Goal: Information Seeking & Learning: Find specific page/section

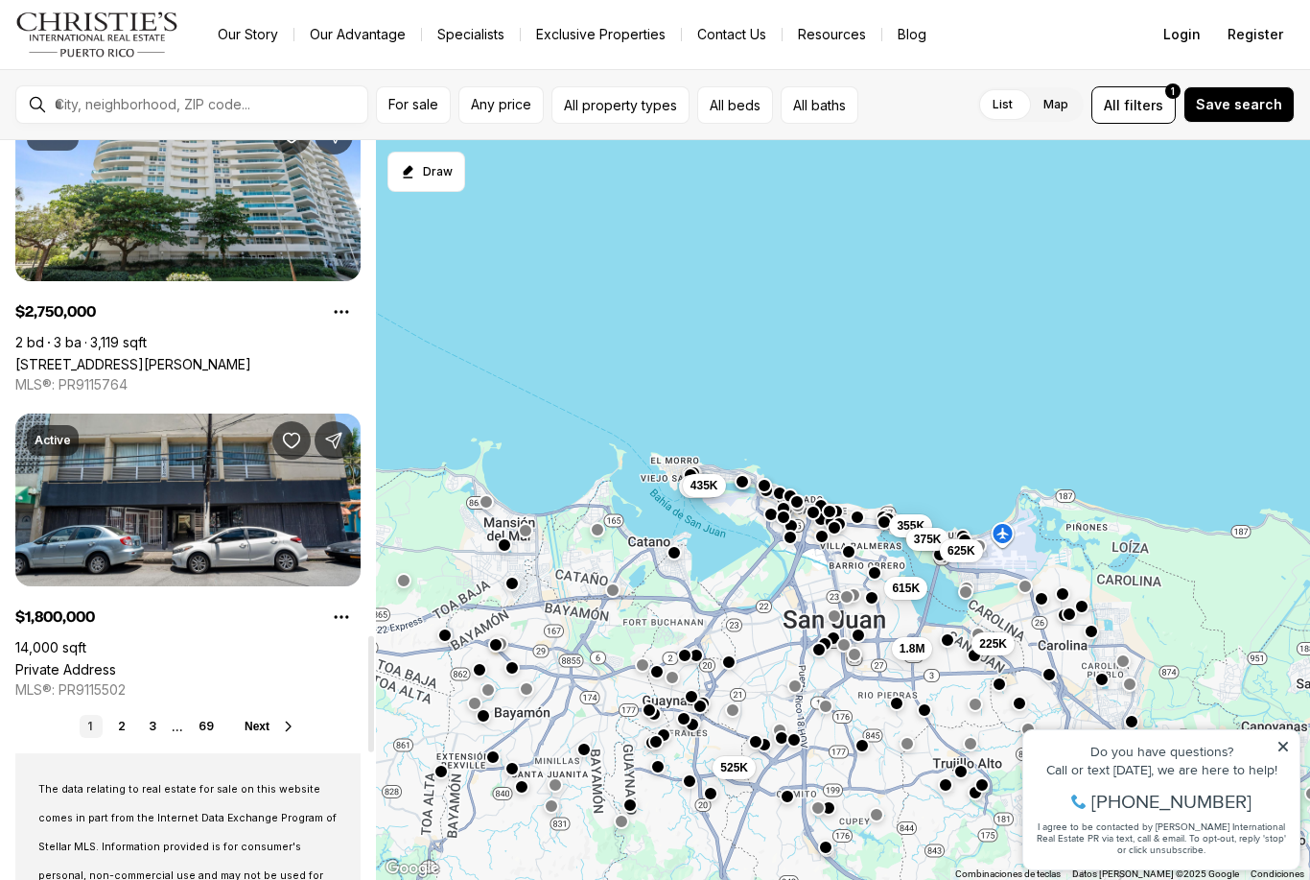
scroll to position [3156, 0]
click at [124, 722] on link "2" at bounding box center [121, 727] width 23 height 23
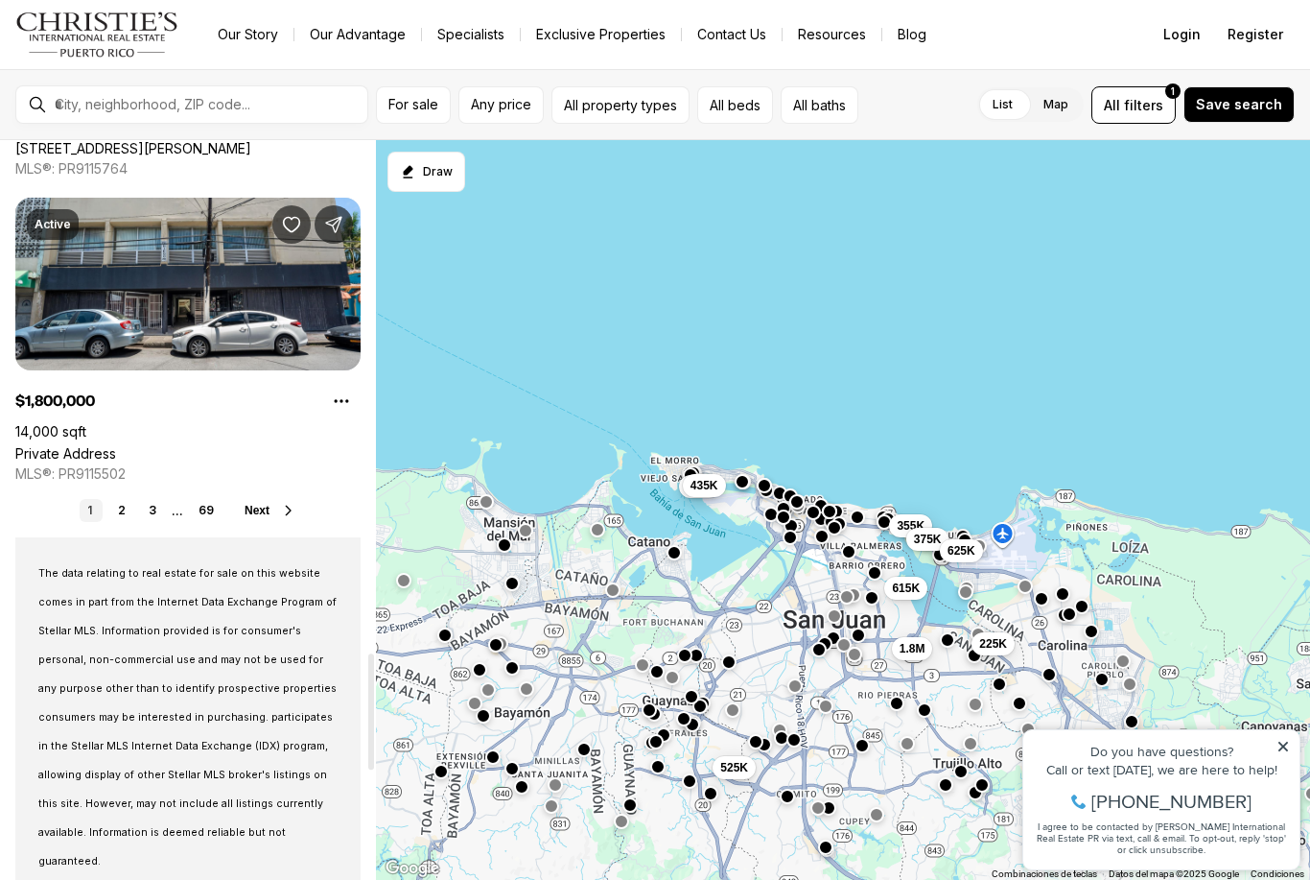
scroll to position [3179, 0]
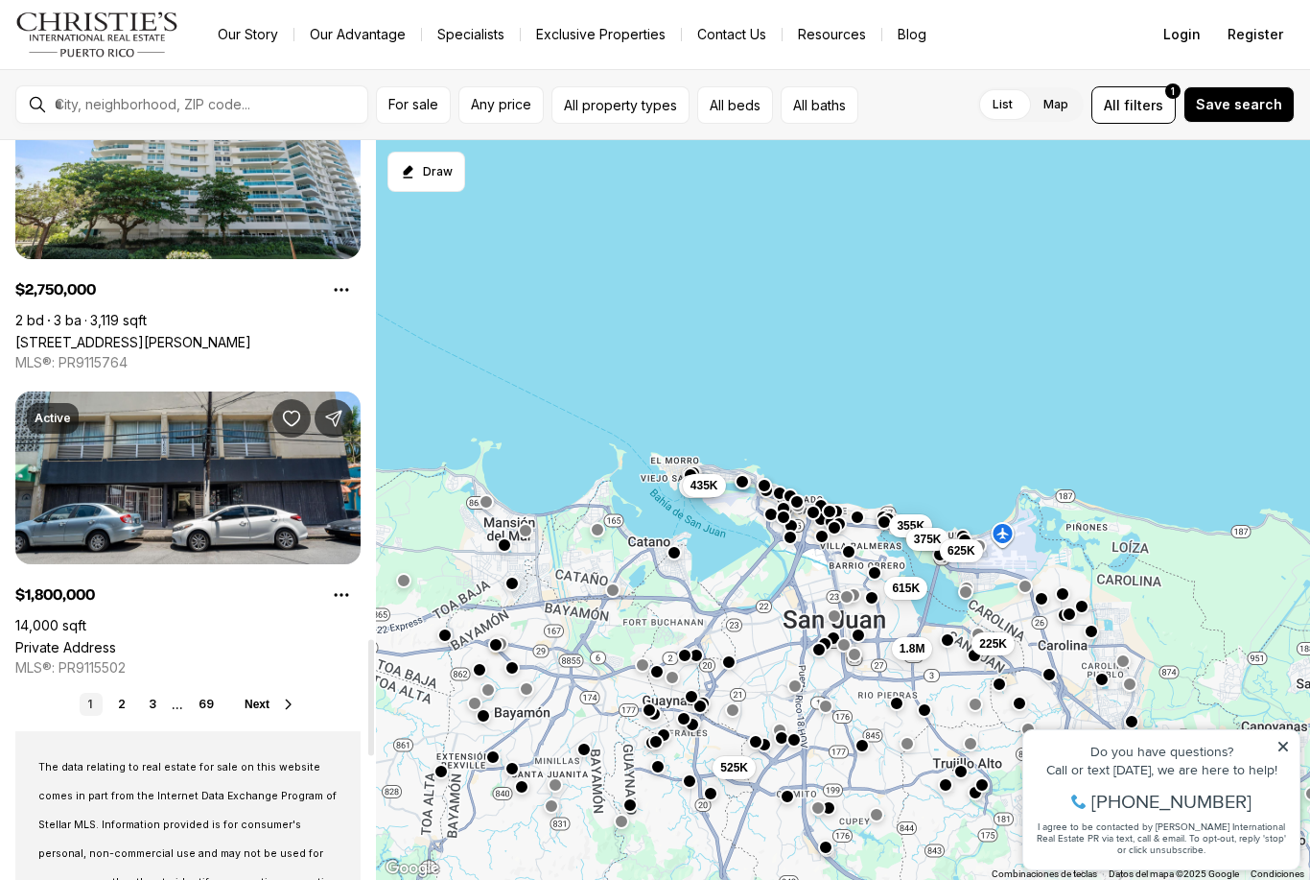
click at [293, 697] on icon at bounding box center [288, 703] width 15 height 15
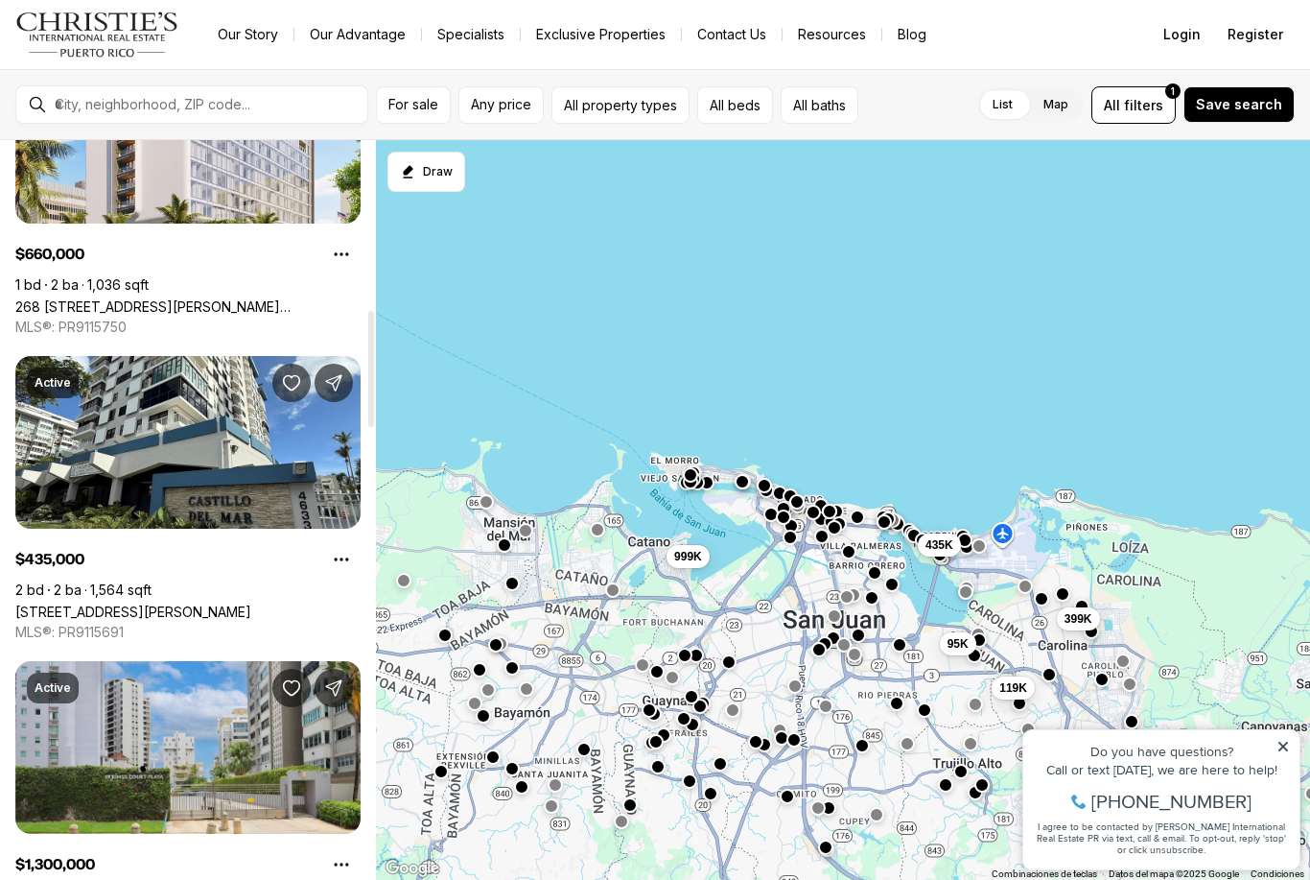
scroll to position [1079, 0]
click at [251, 603] on link "[STREET_ADDRESS][PERSON_NAME]" at bounding box center [133, 611] width 236 height 16
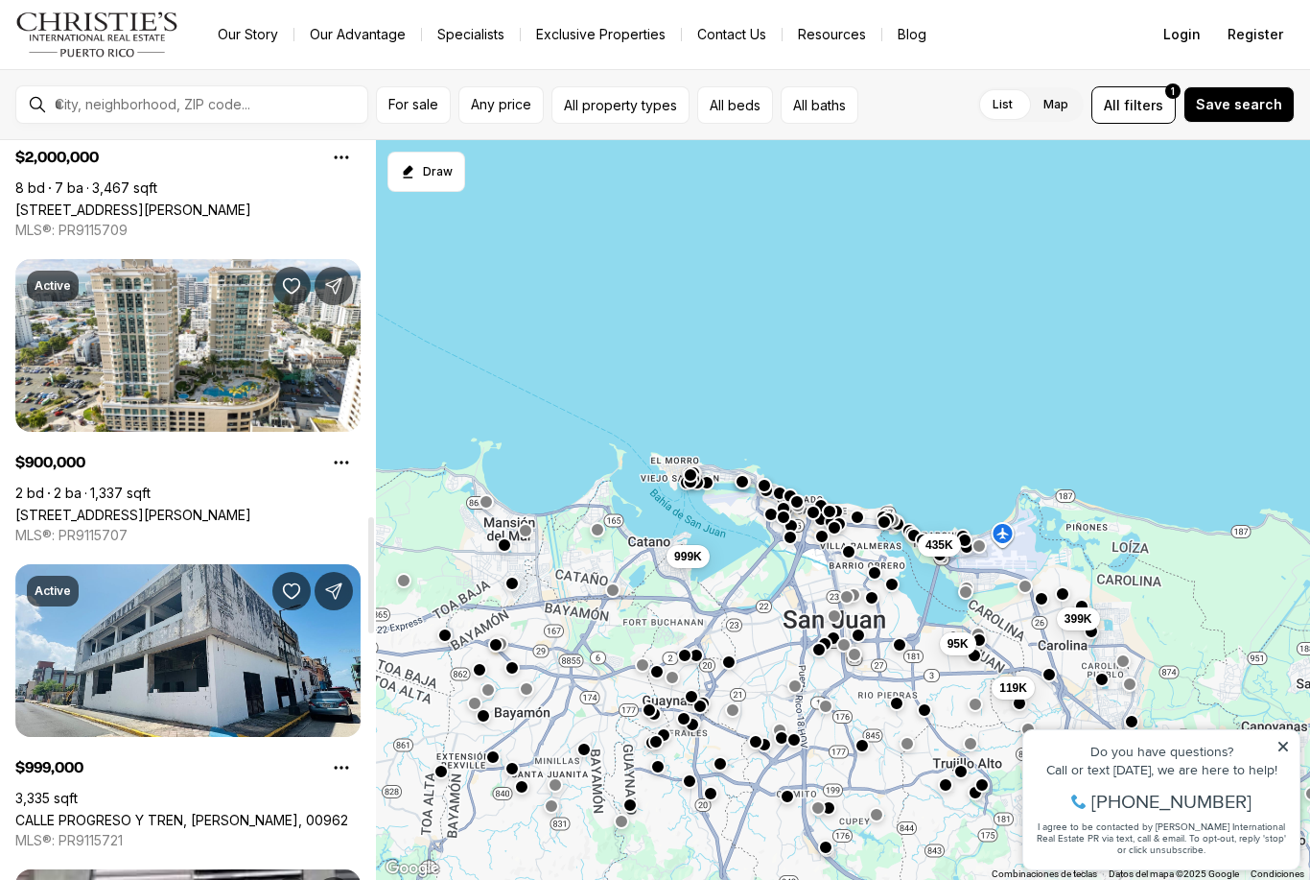
scroll to position [2397, 0]
click at [251, 505] on link "[STREET_ADDRESS][PERSON_NAME]" at bounding box center [133, 513] width 236 height 16
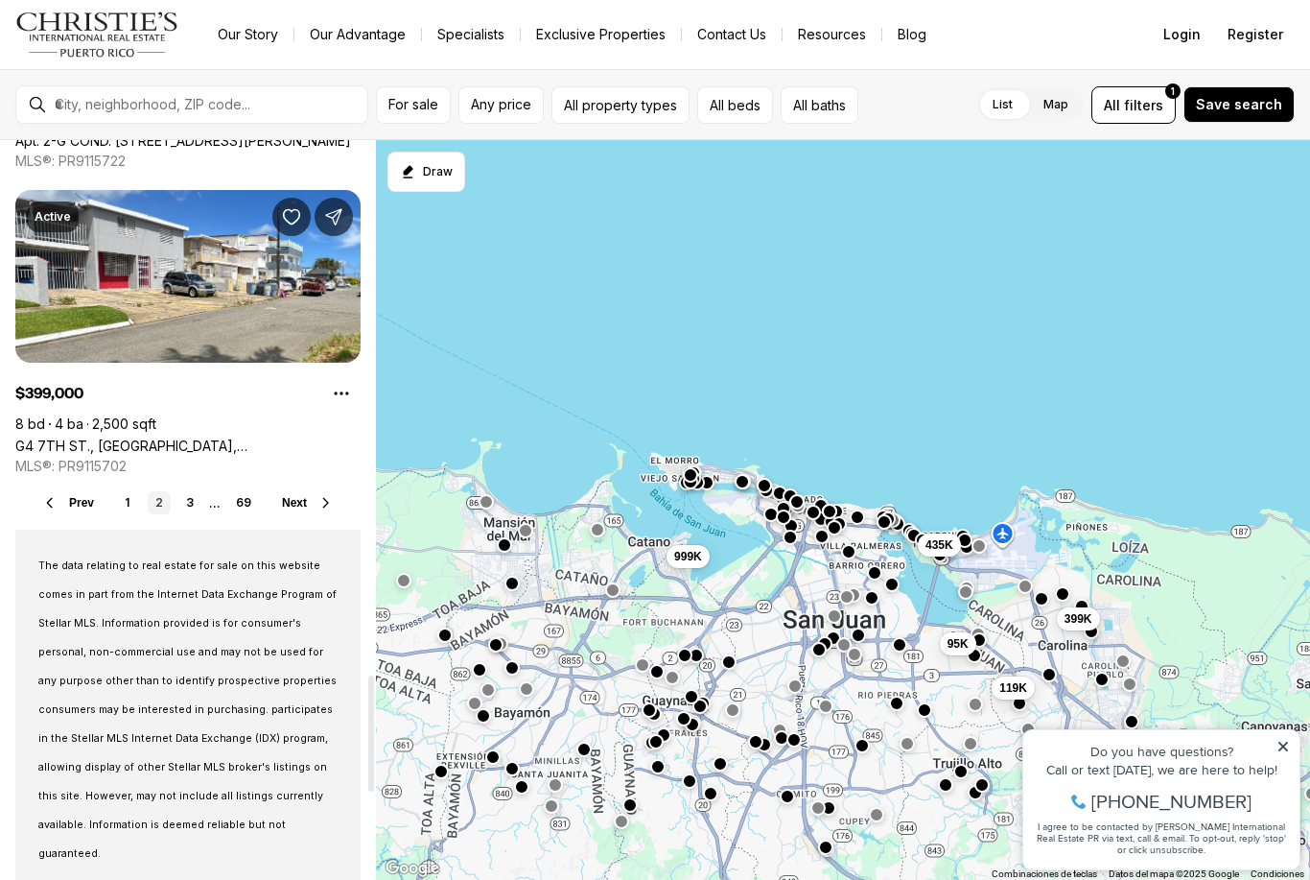
scroll to position [3517, 0]
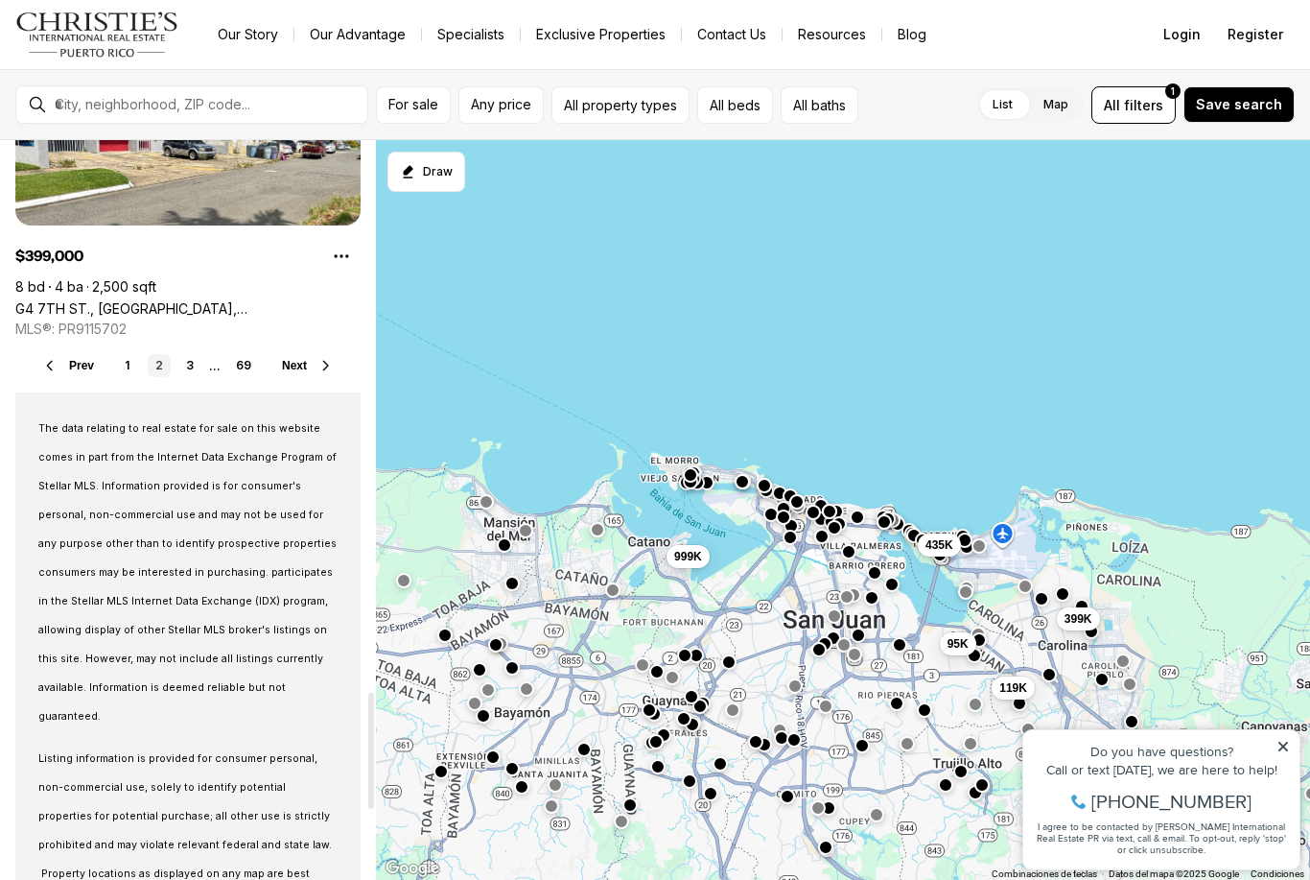
click at [290, 372] on span "Next" at bounding box center [294, 365] width 25 height 13
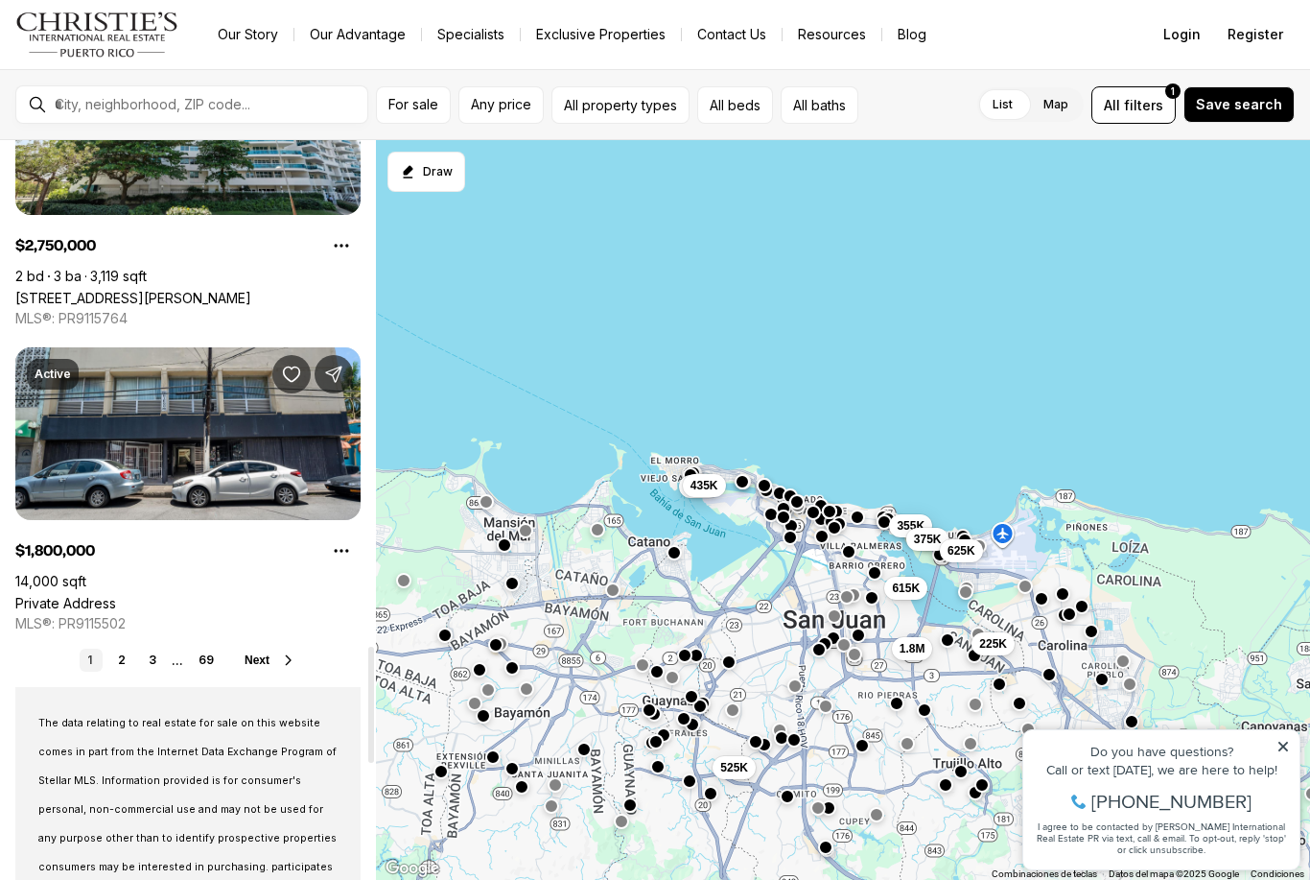
scroll to position [3225, 0]
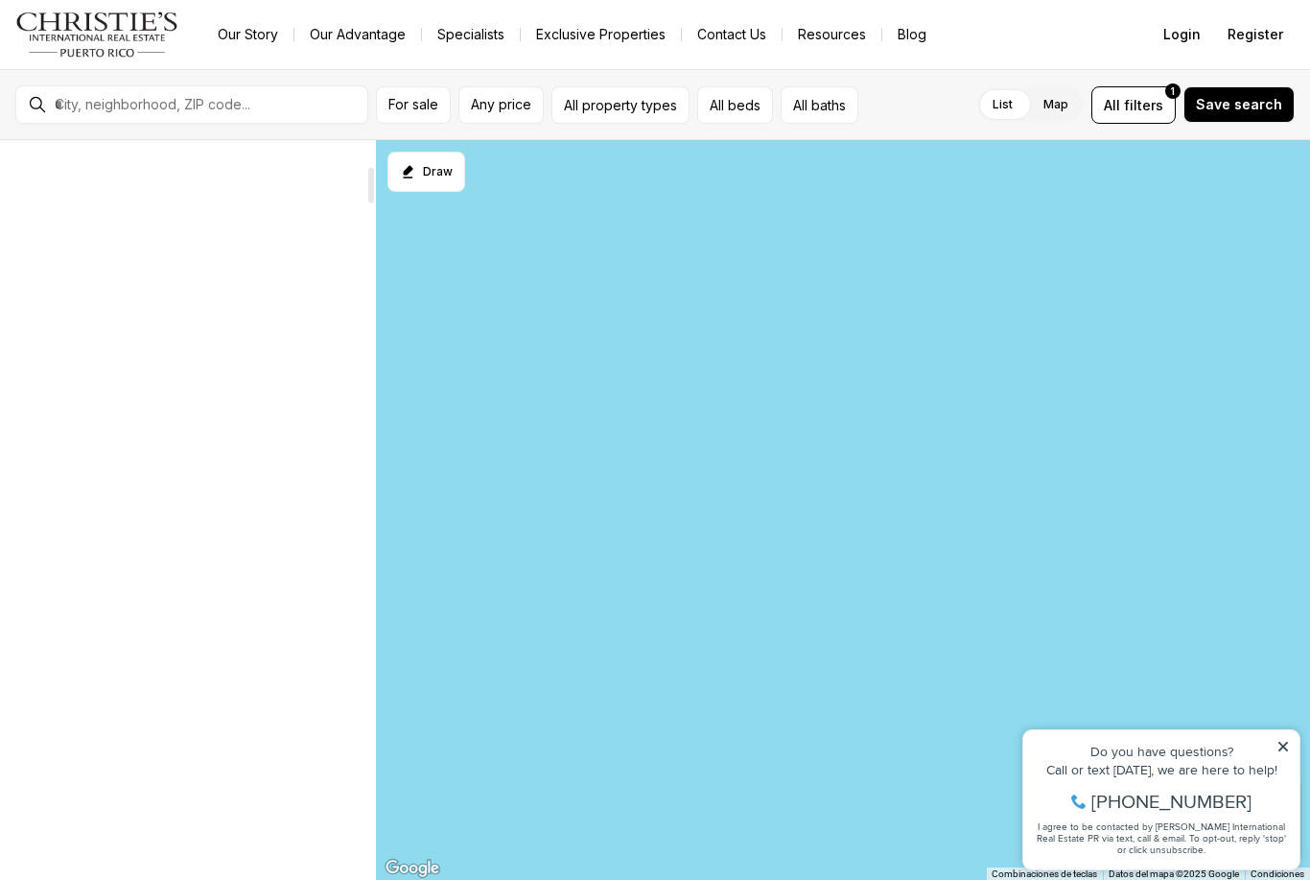
scroll to position [538, 0]
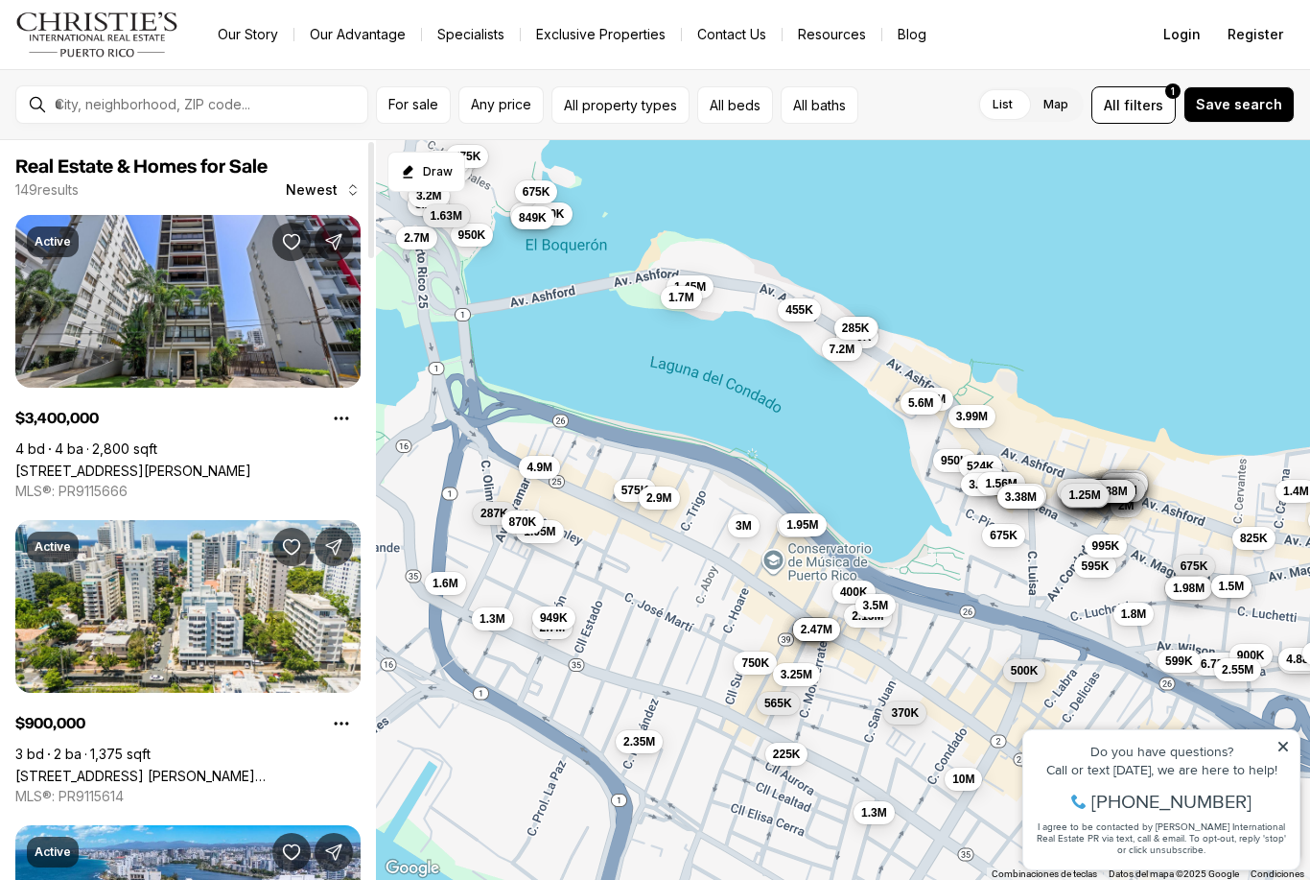
click at [149, 462] on link "[STREET_ADDRESS][PERSON_NAME]" at bounding box center [133, 470] width 236 height 16
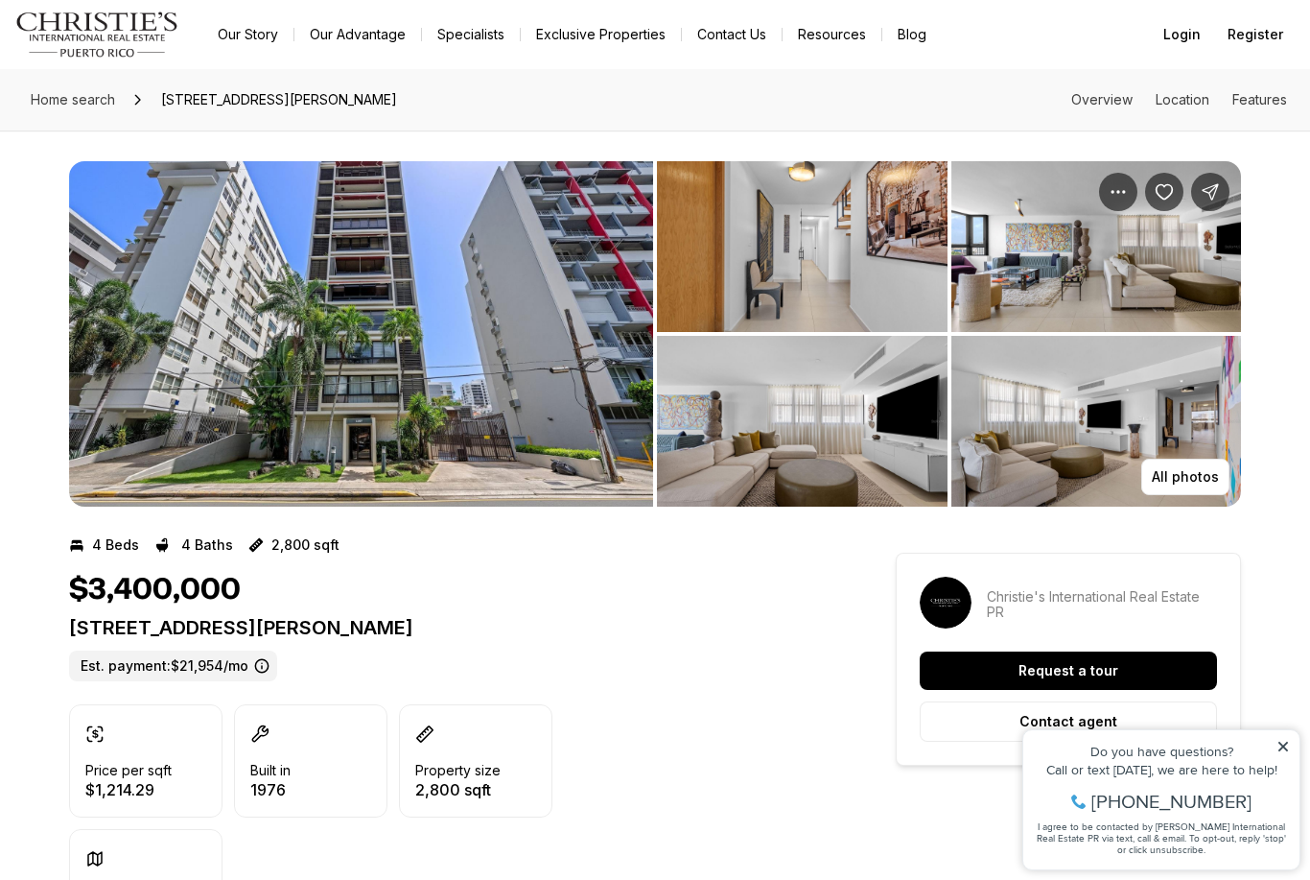
click at [1190, 479] on p "All photos" at bounding box center [1185, 476] width 67 height 15
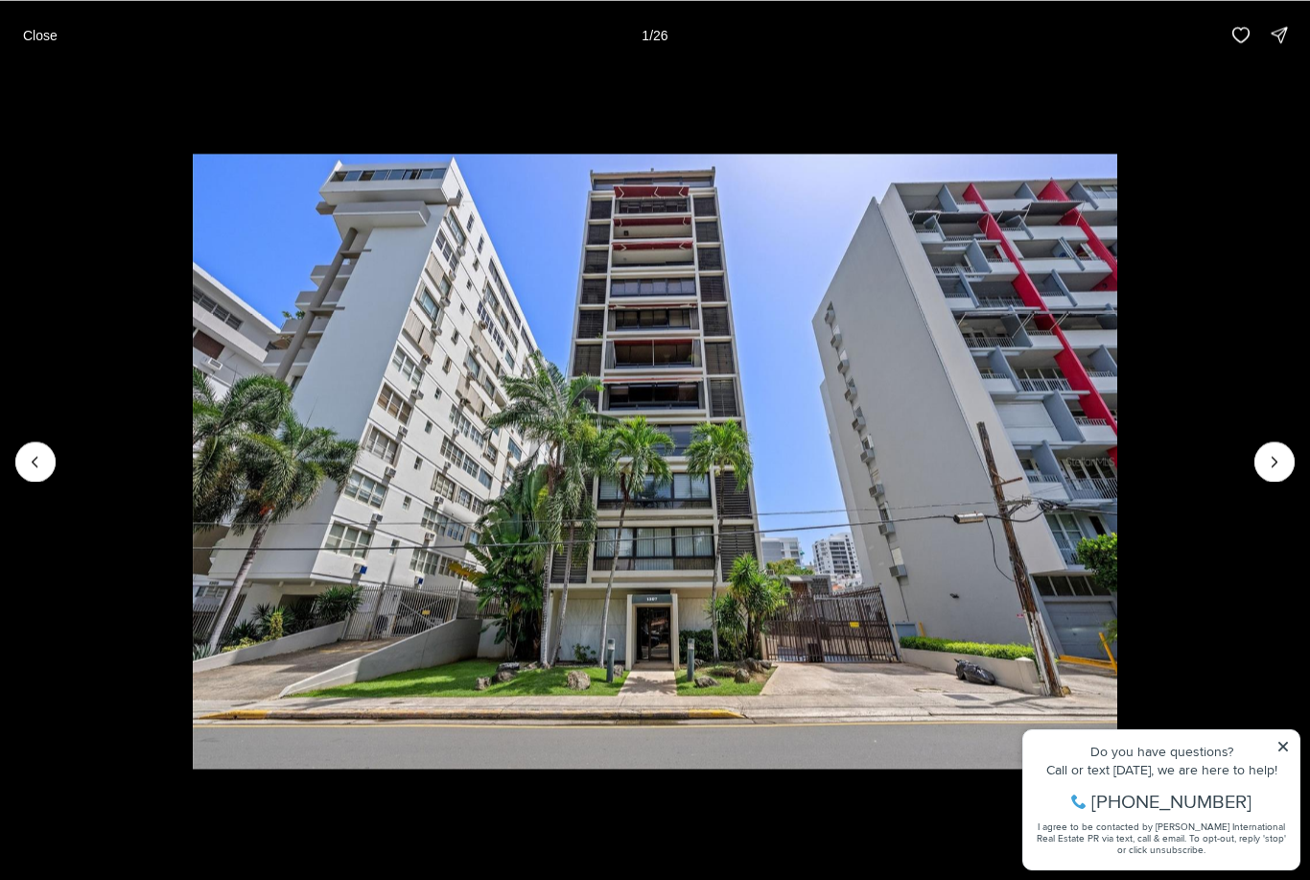
click at [1283, 458] on icon "Next slide" at bounding box center [1274, 461] width 19 height 19
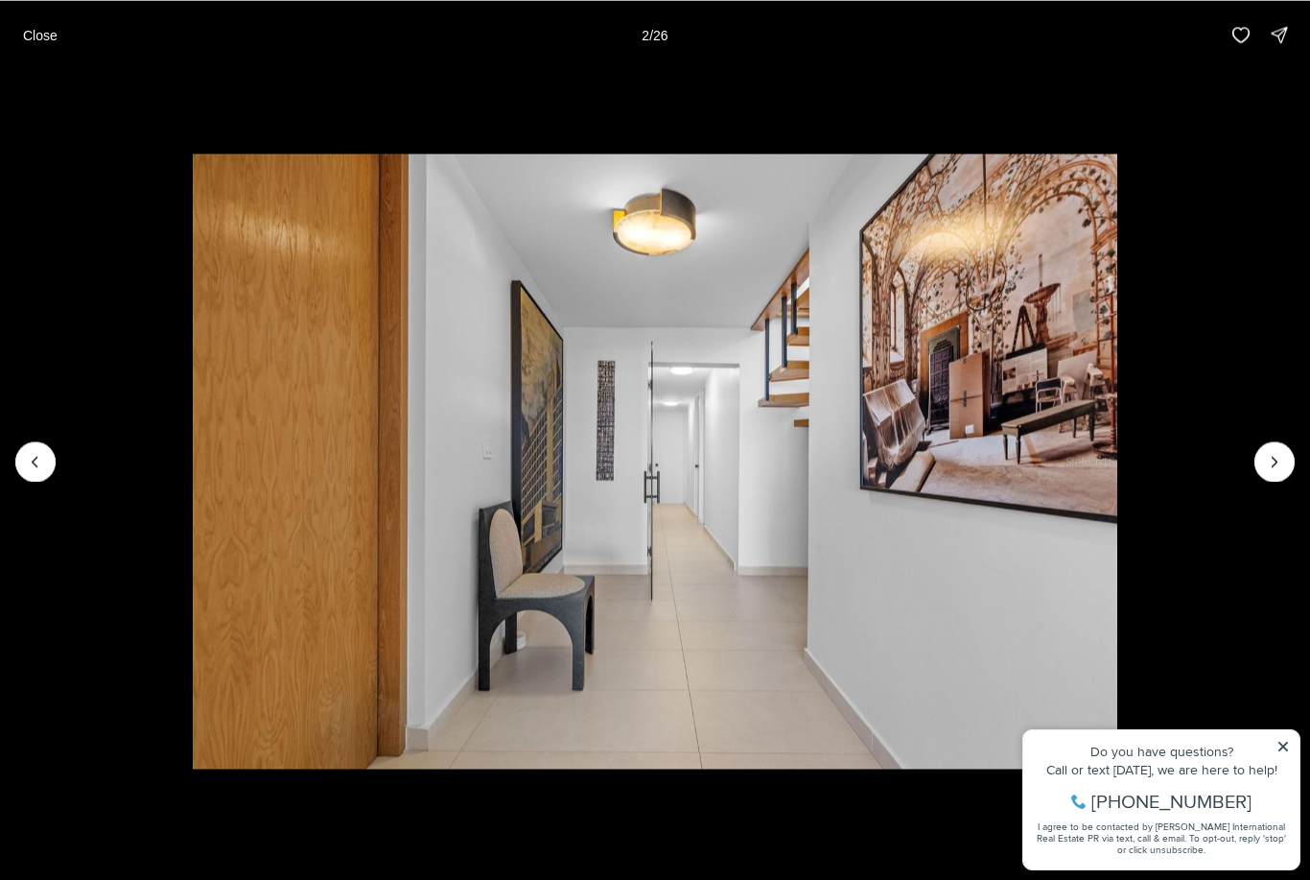
click at [1269, 480] on button "Next slide" at bounding box center [1275, 461] width 40 height 40
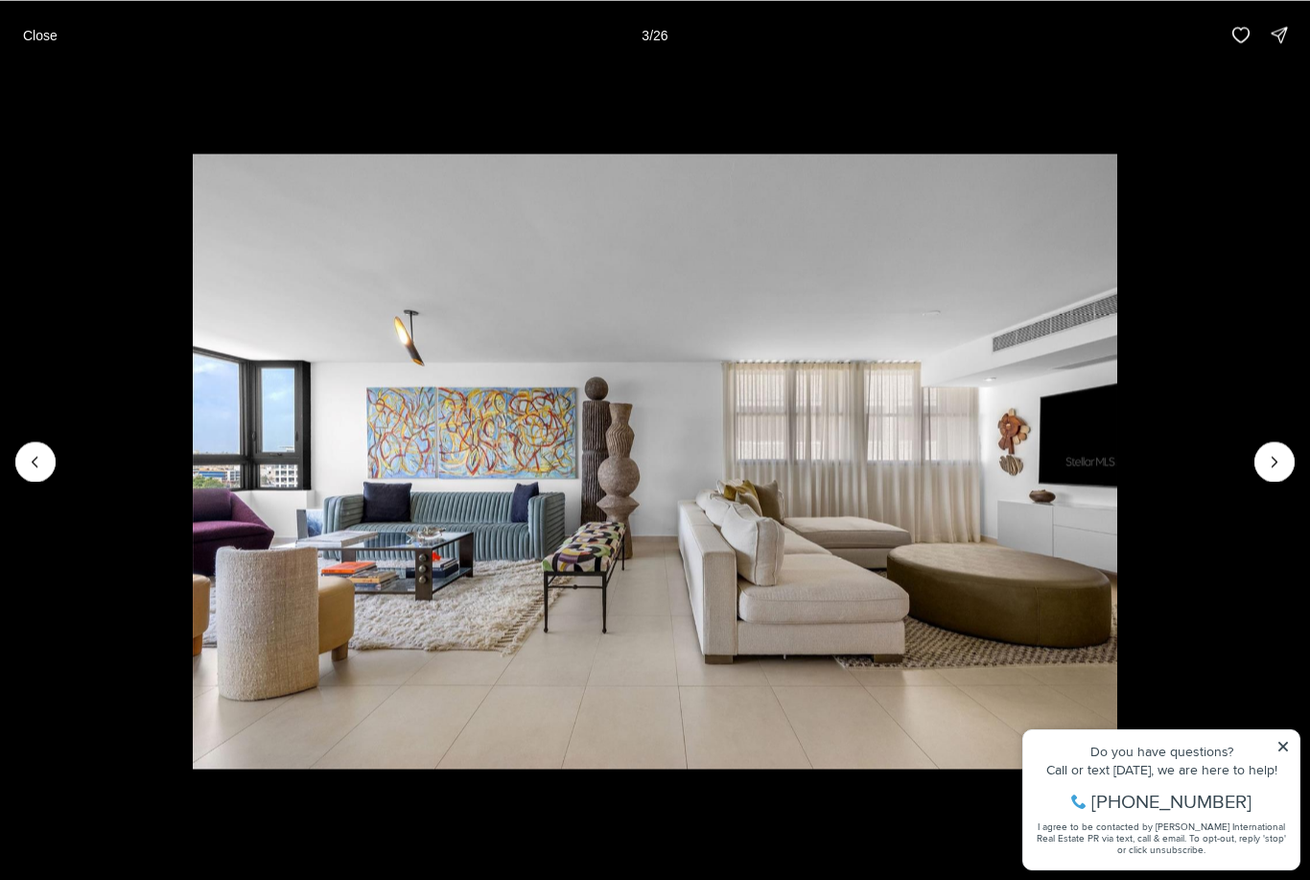
click at [1116, 491] on img "3 of 26" at bounding box center [655, 461] width 924 height 616
click at [1265, 467] on icon "Next slide" at bounding box center [1274, 461] width 19 height 19
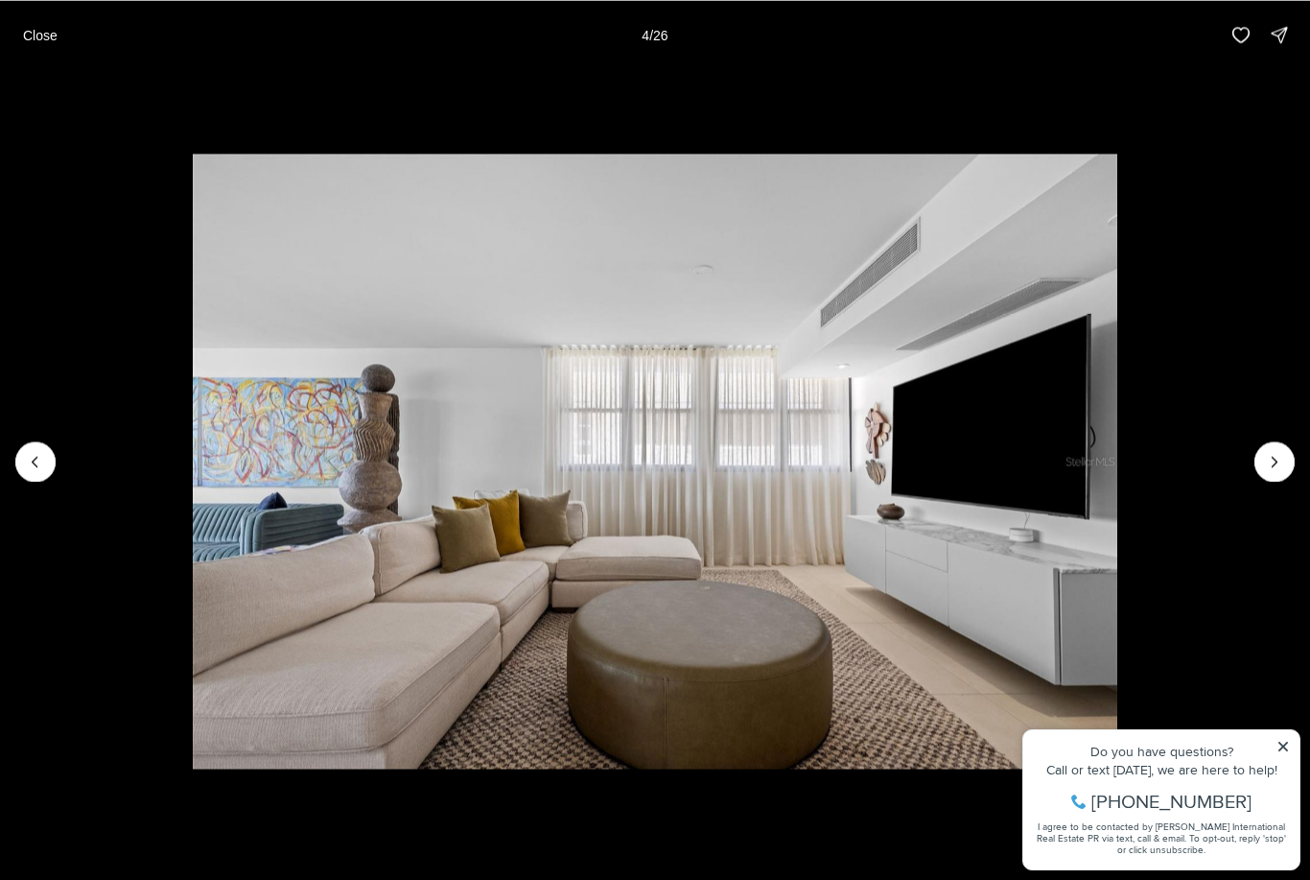
click at [1276, 470] on icon "Next slide" at bounding box center [1274, 461] width 19 height 19
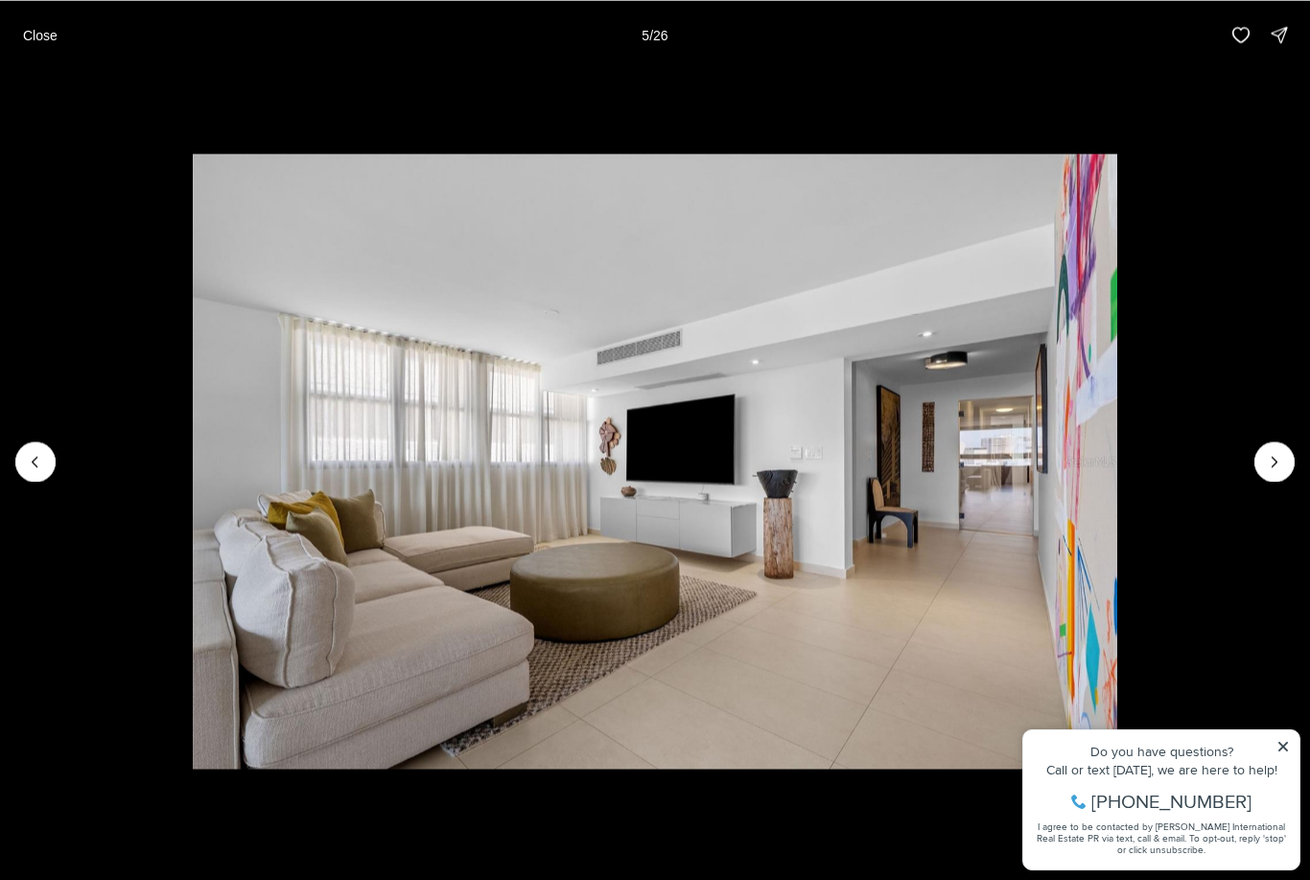
click at [1271, 476] on button "Next slide" at bounding box center [1275, 461] width 40 height 40
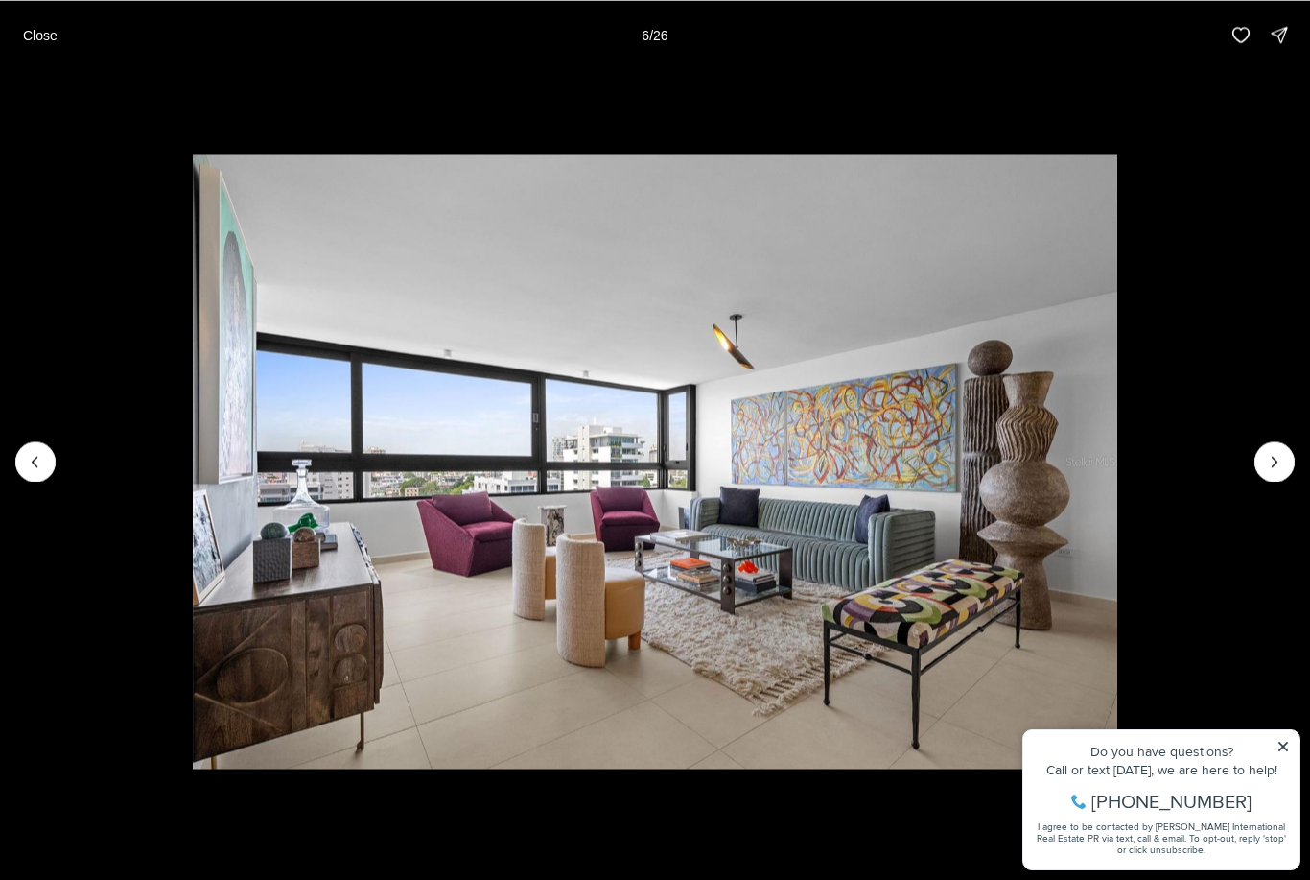
click at [1265, 470] on icon "Next slide" at bounding box center [1274, 461] width 19 height 19
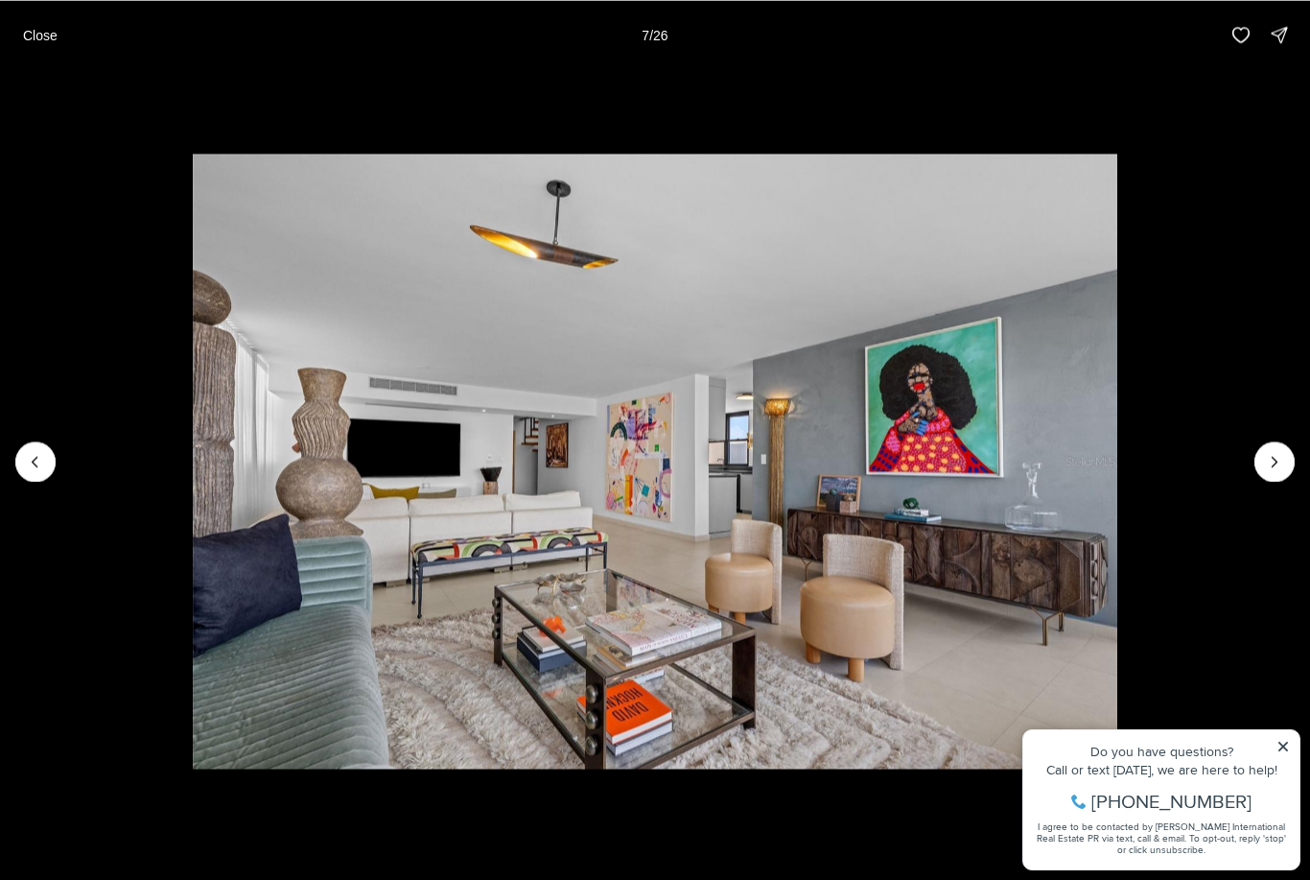
click at [1269, 479] on button "Next slide" at bounding box center [1275, 461] width 40 height 40
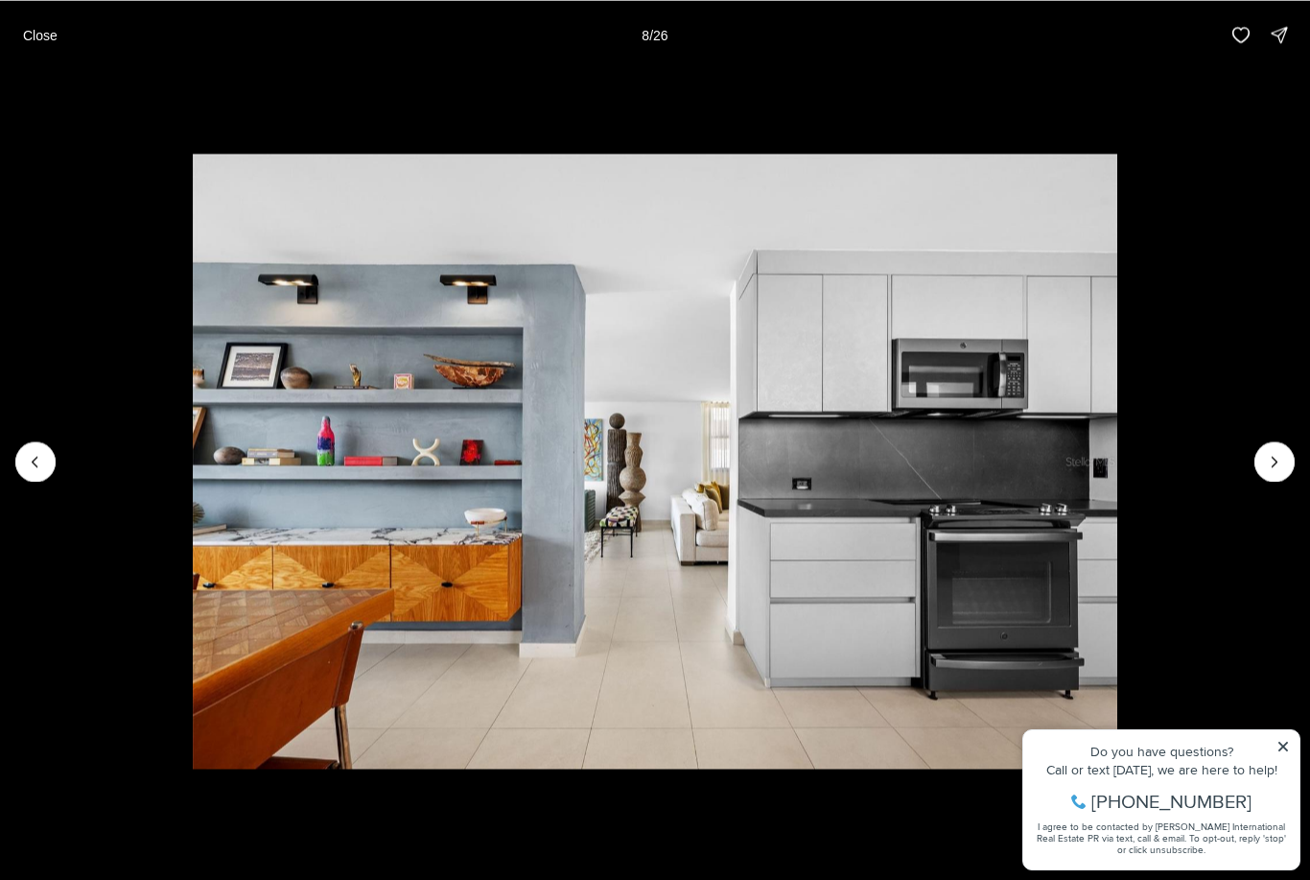
click at [1116, 481] on img "8 of 26" at bounding box center [655, 461] width 924 height 616
click at [1275, 470] on icon "Next slide" at bounding box center [1274, 461] width 19 height 19
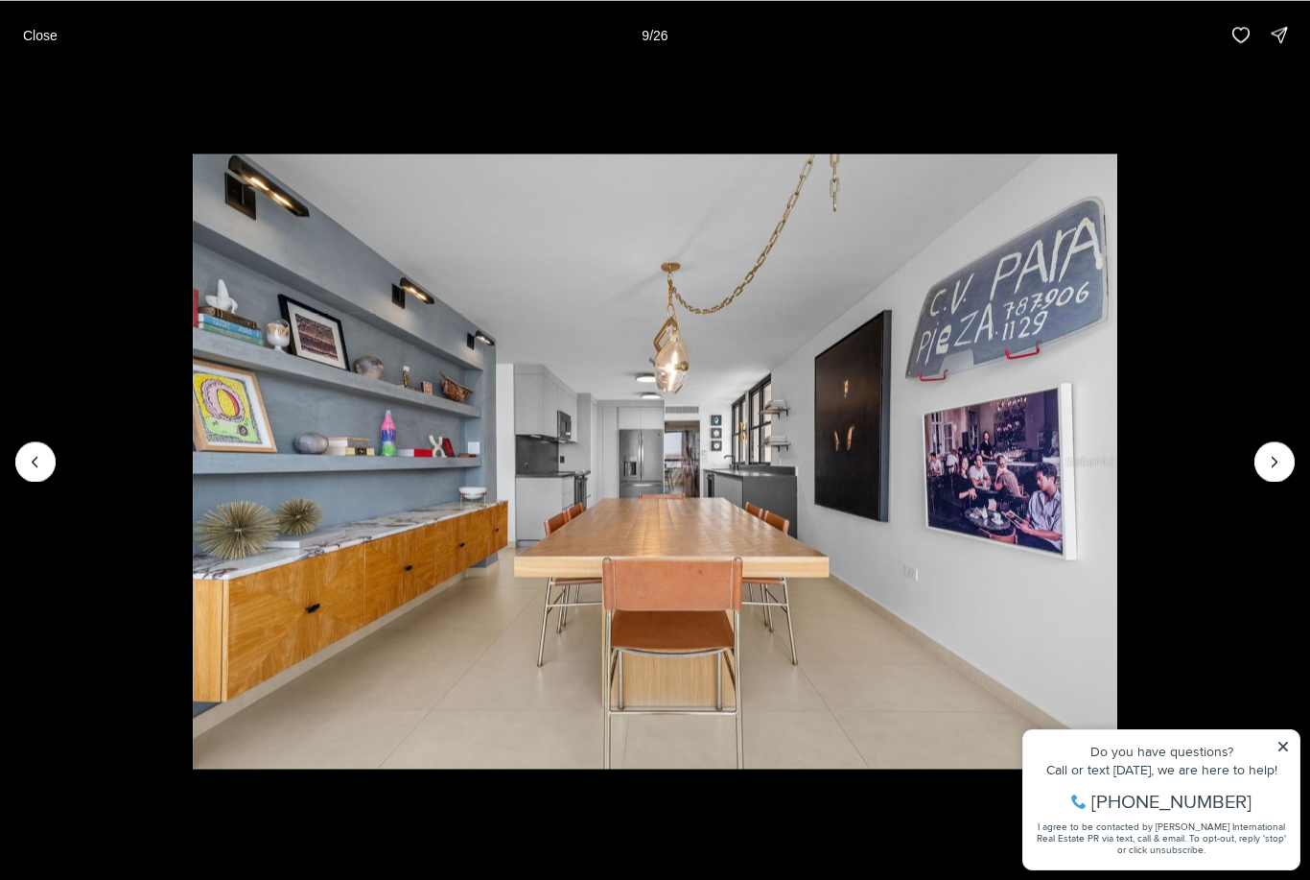
click at [1263, 476] on button "Next slide" at bounding box center [1275, 461] width 40 height 40
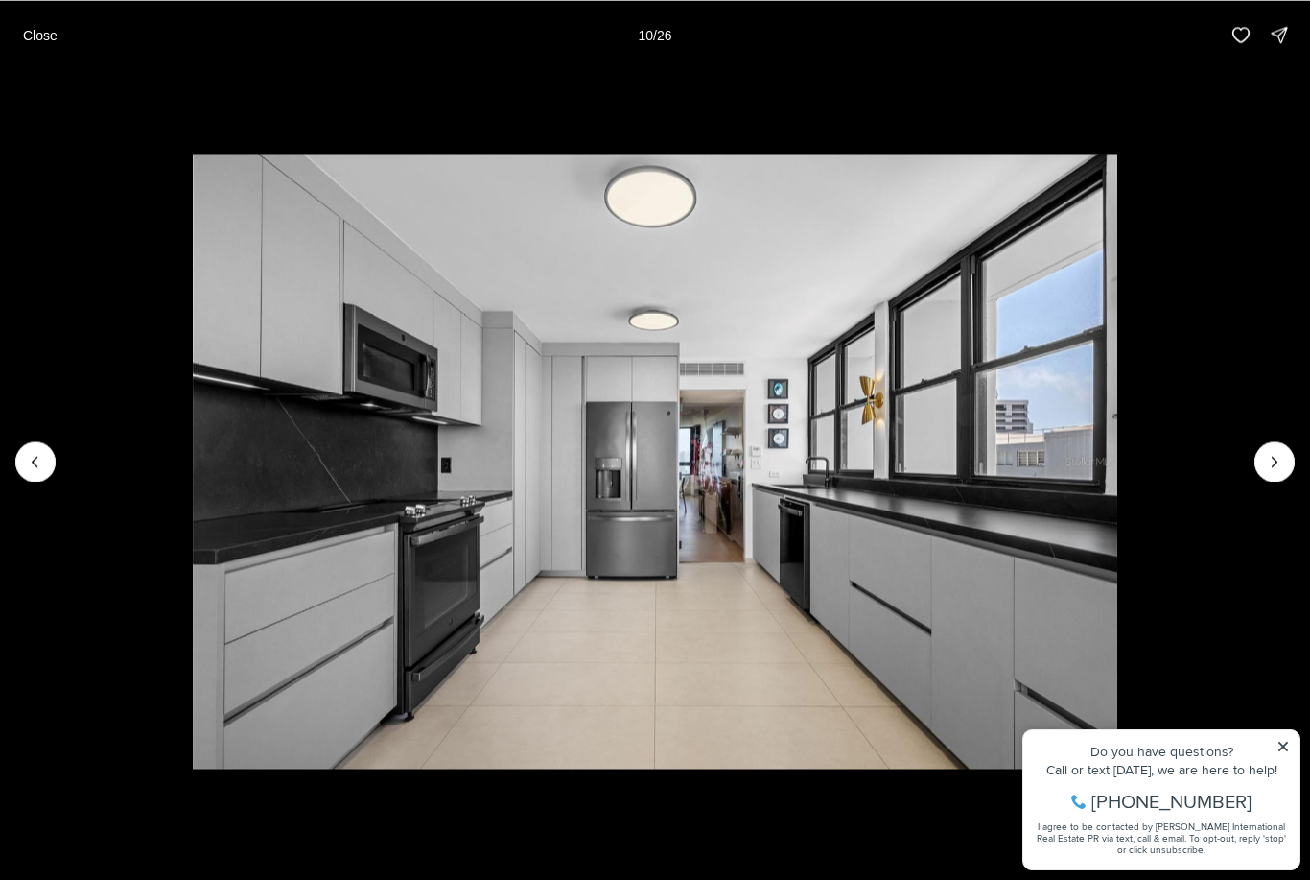
click at [1116, 479] on img "10 of 26" at bounding box center [655, 461] width 924 height 616
click at [1274, 479] on button "Next slide" at bounding box center [1275, 461] width 40 height 40
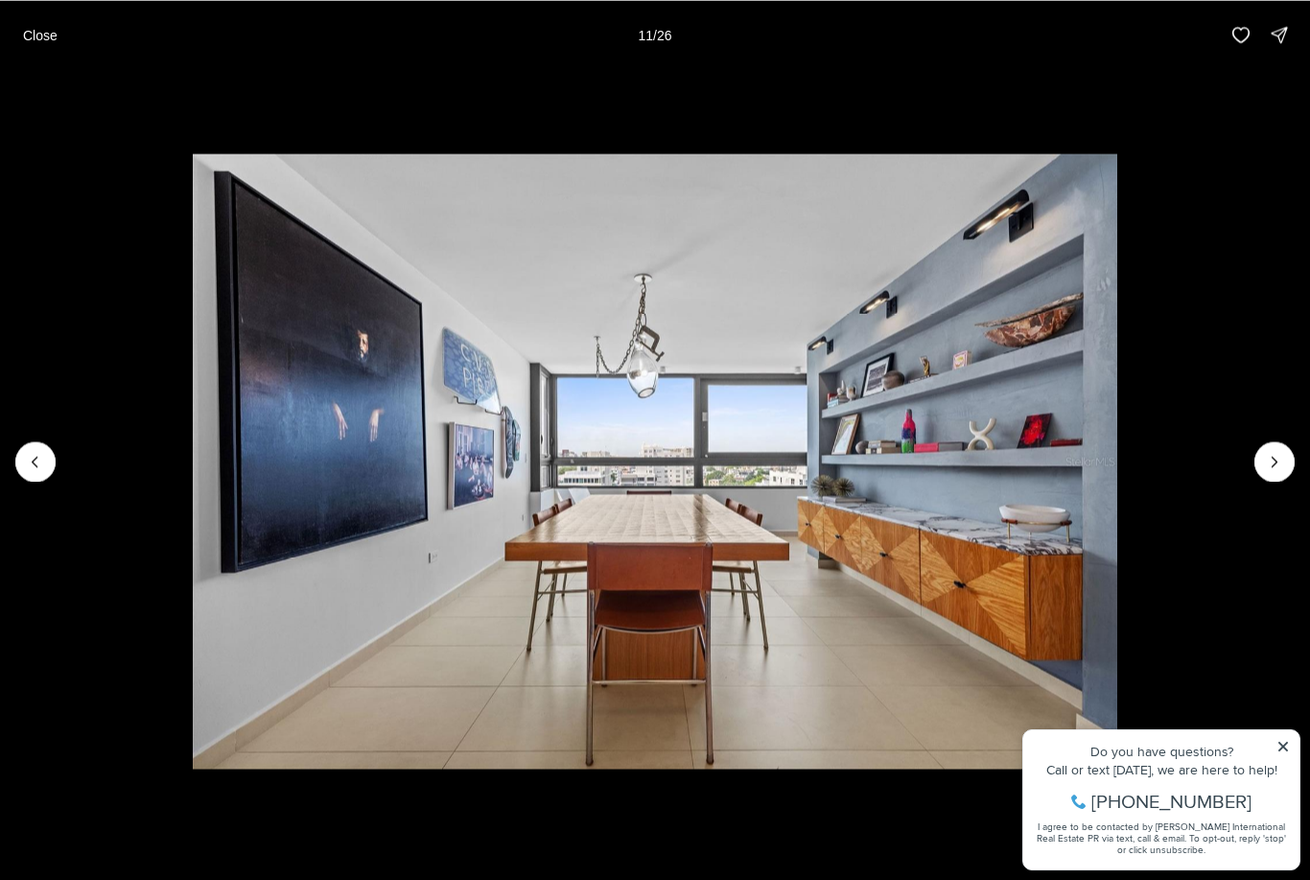
click at [1270, 476] on button "Next slide" at bounding box center [1275, 461] width 40 height 40
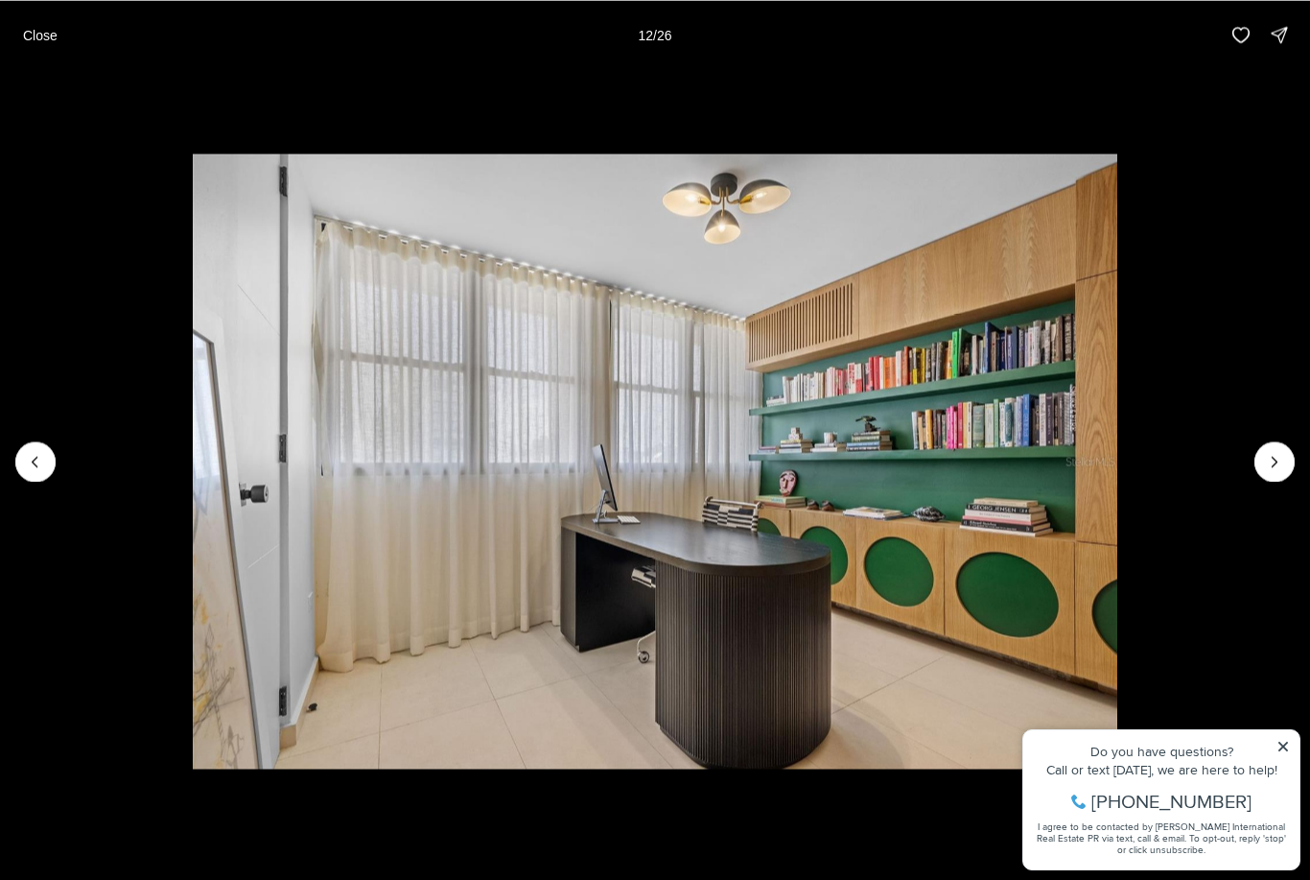
click at [1274, 467] on icon "Next slide" at bounding box center [1274, 461] width 19 height 19
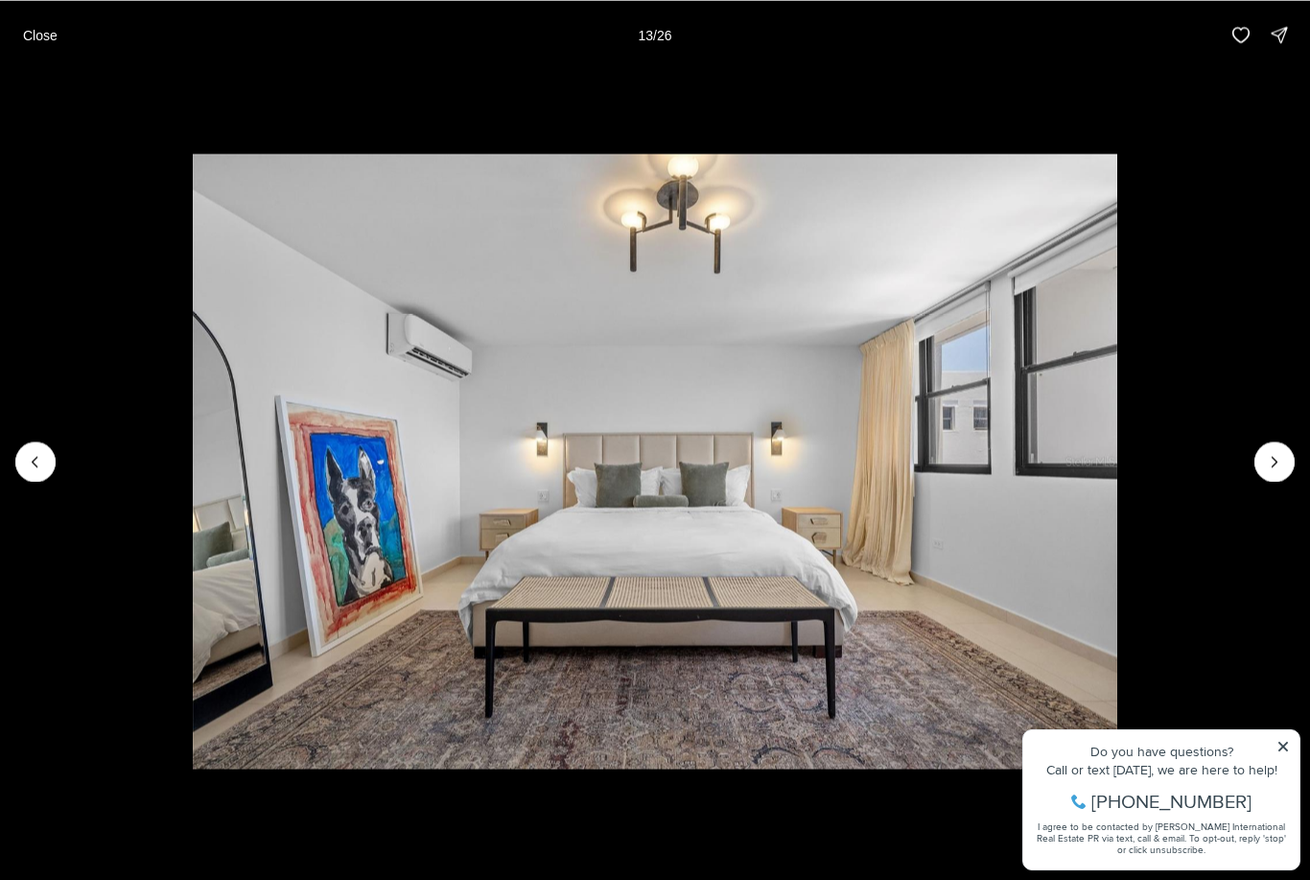
click at [1116, 481] on img "13 of 26" at bounding box center [655, 461] width 924 height 616
click at [1268, 470] on icon "Next slide" at bounding box center [1274, 461] width 19 height 19
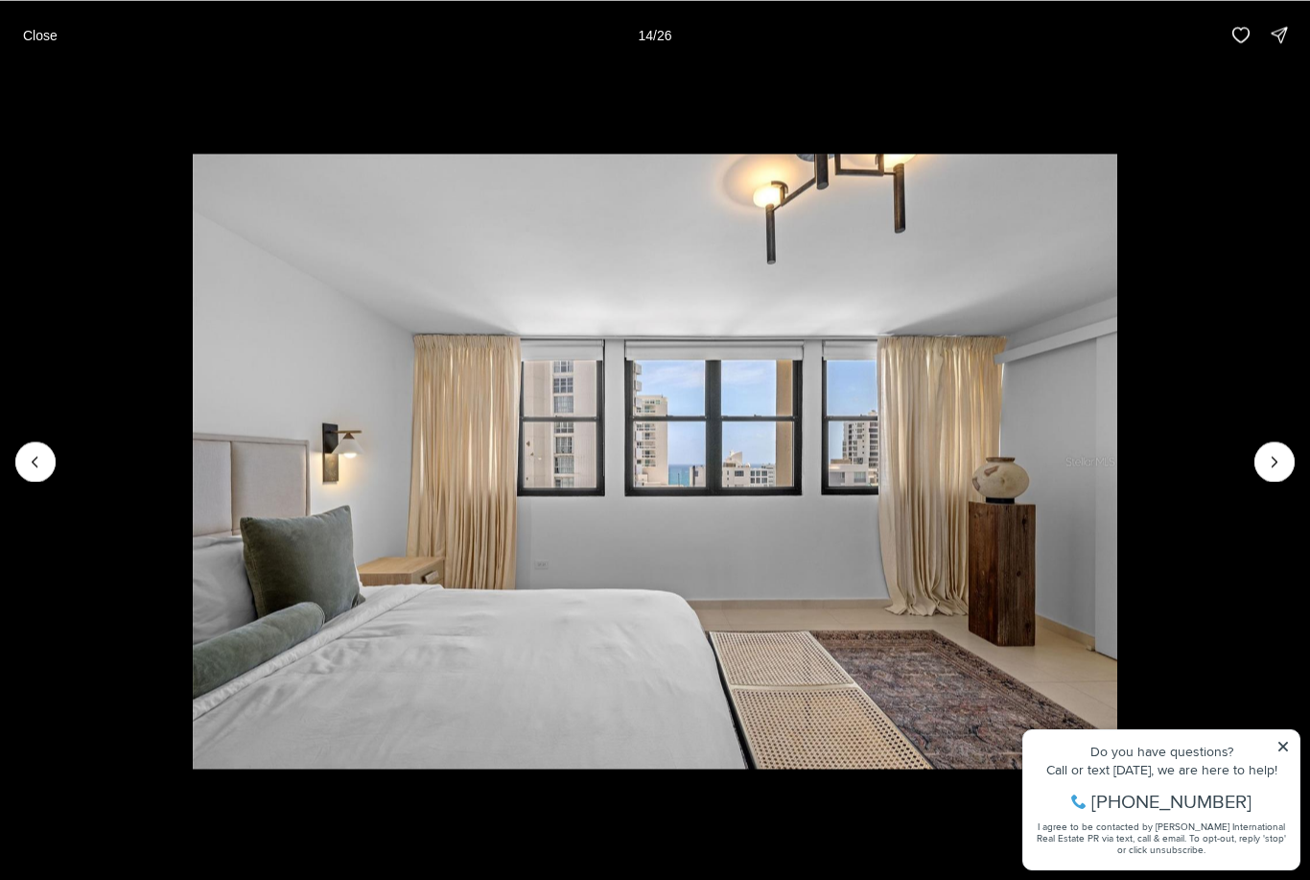
click at [35, 467] on icon "Previous slide" at bounding box center [35, 461] width 19 height 19
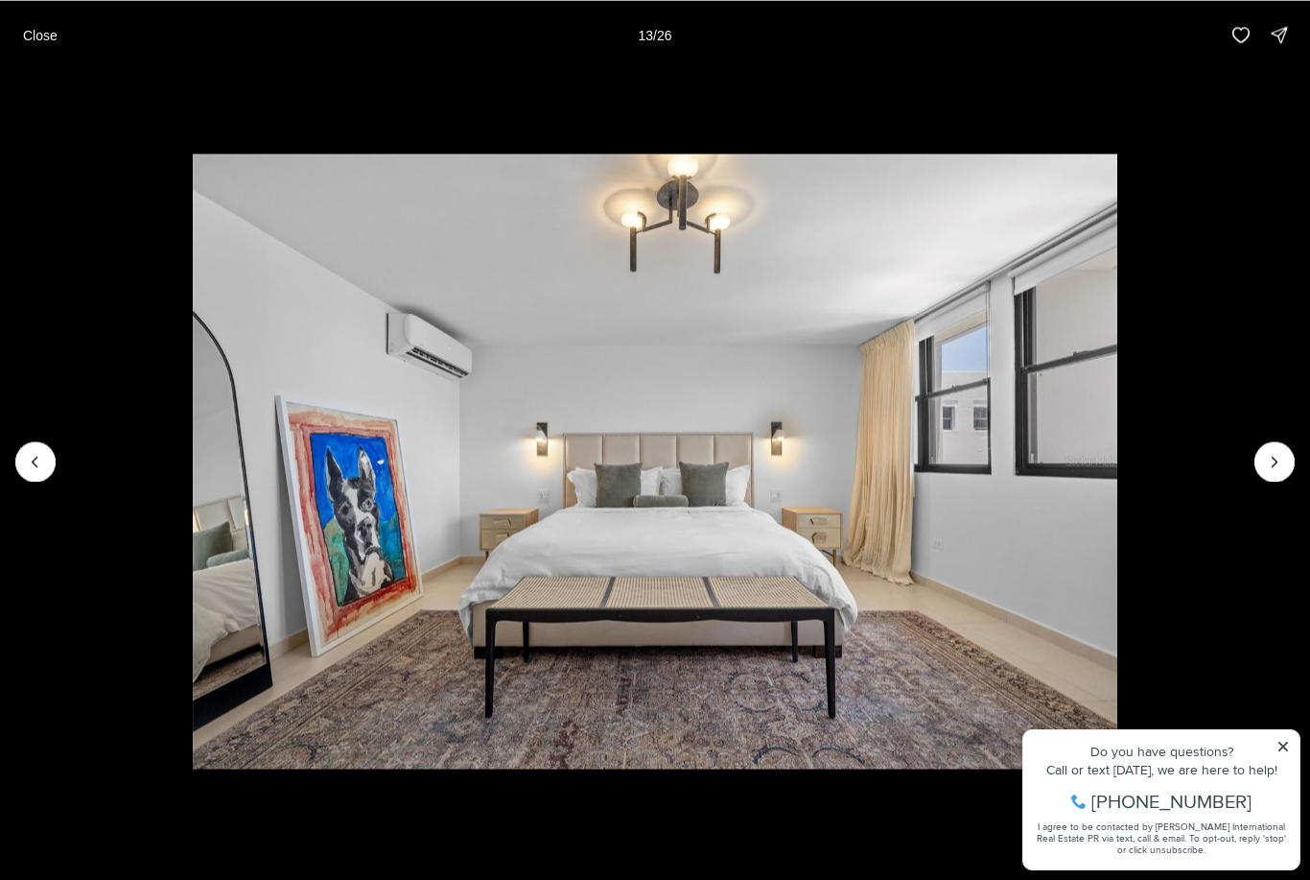
click at [42, 454] on icon "Previous slide" at bounding box center [35, 461] width 19 height 19
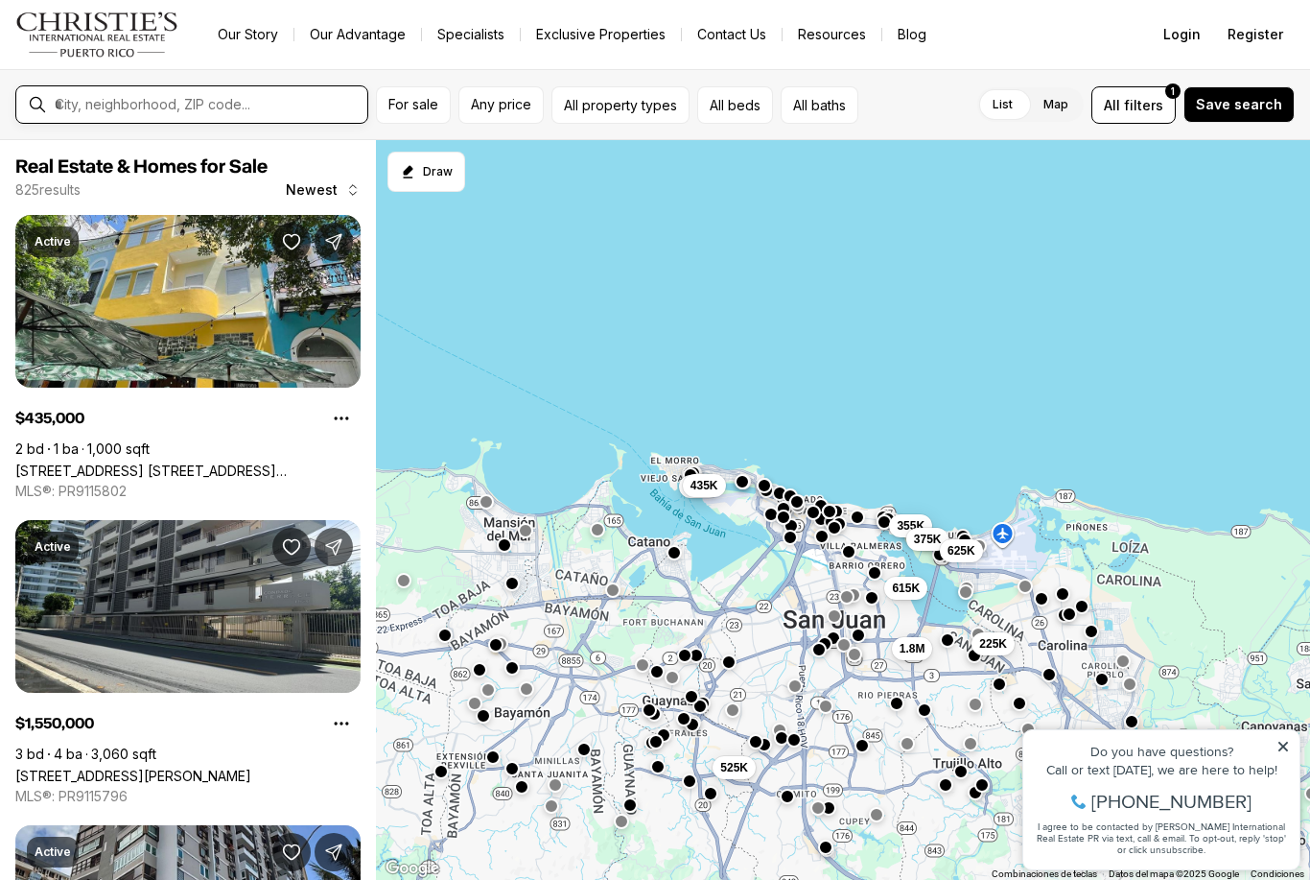
click at [125, 99] on input "text" at bounding box center [207, 104] width 305 height 17
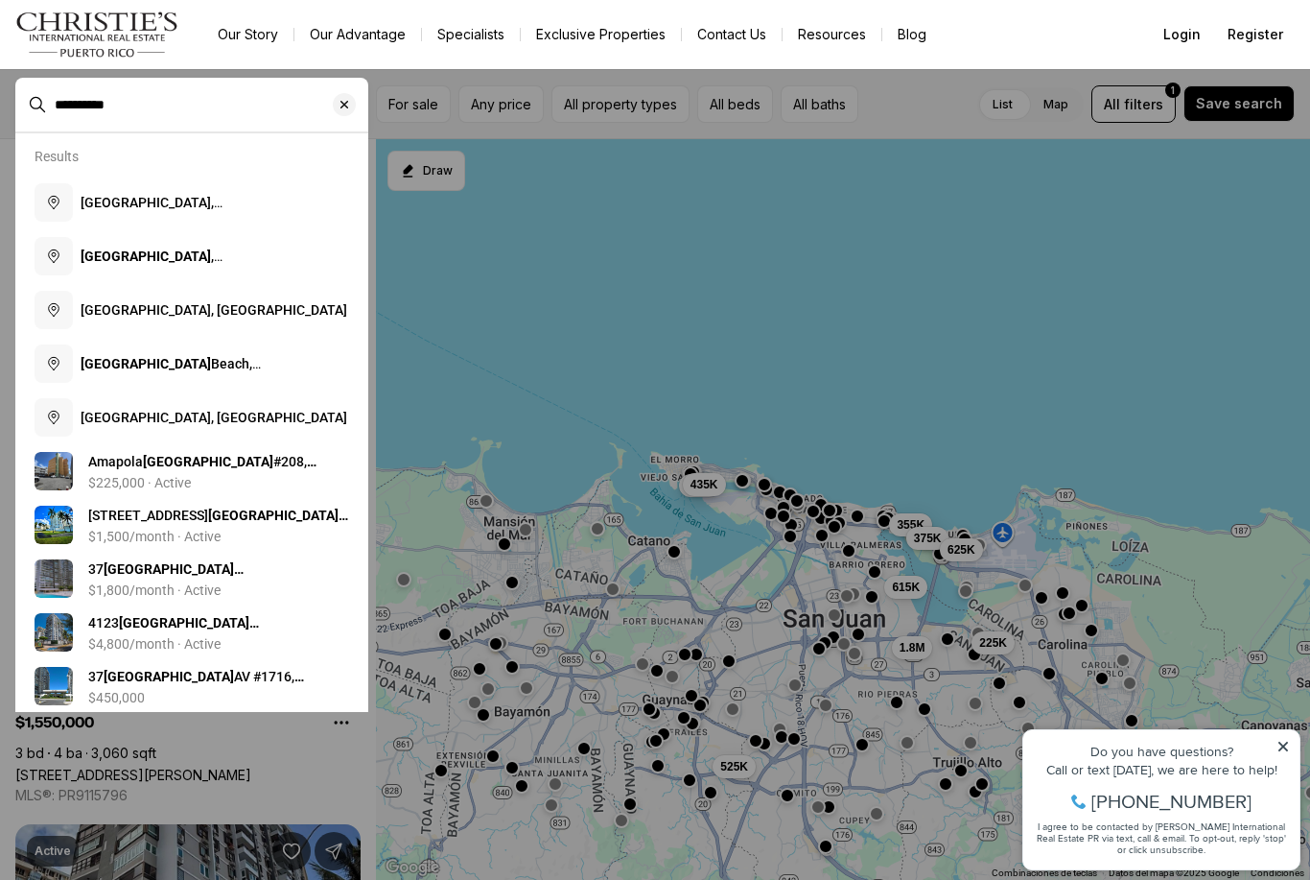
type input "**********"
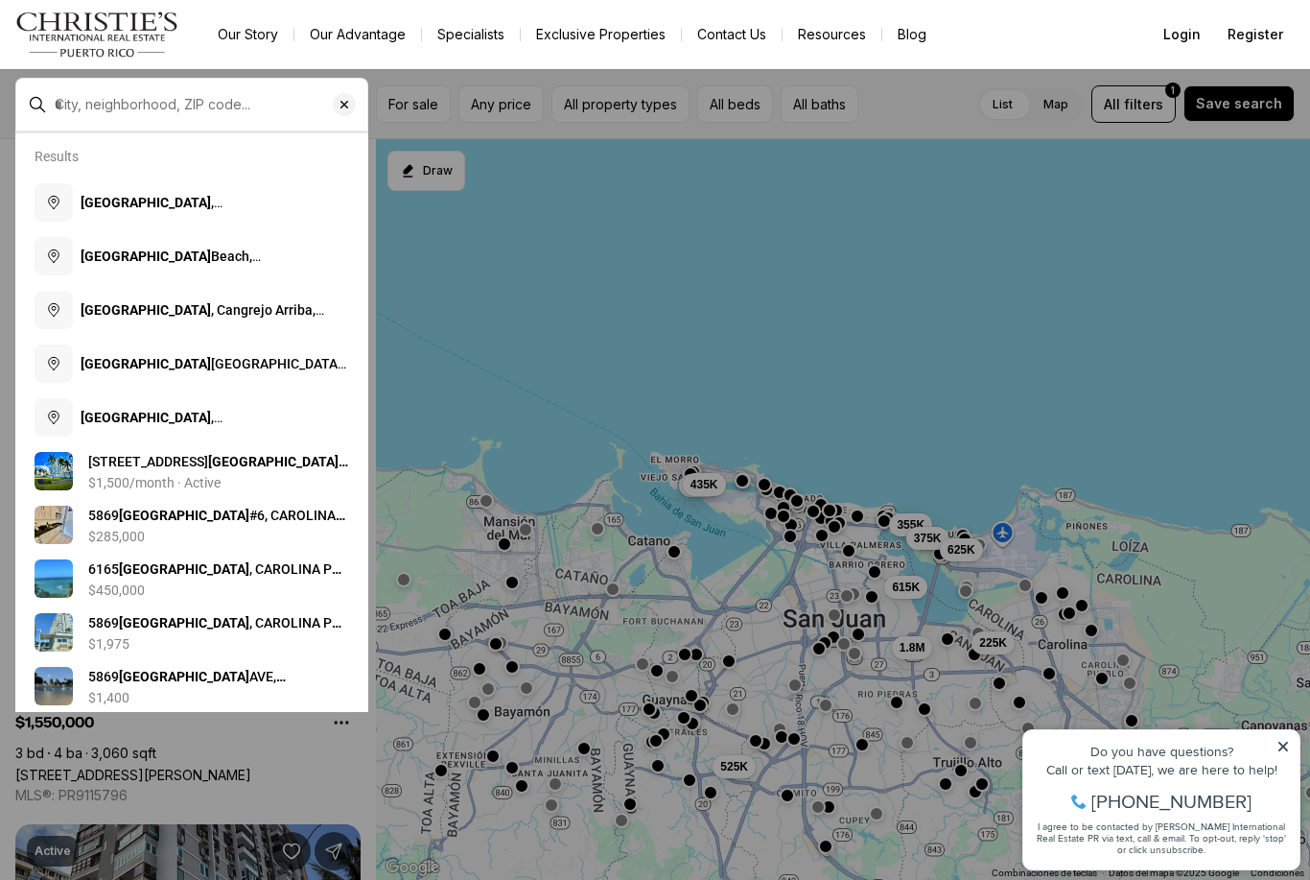
click at [98, 214] on button "Isla Verde , Carolina, Puerto Rico" at bounding box center [192, 203] width 330 height 54
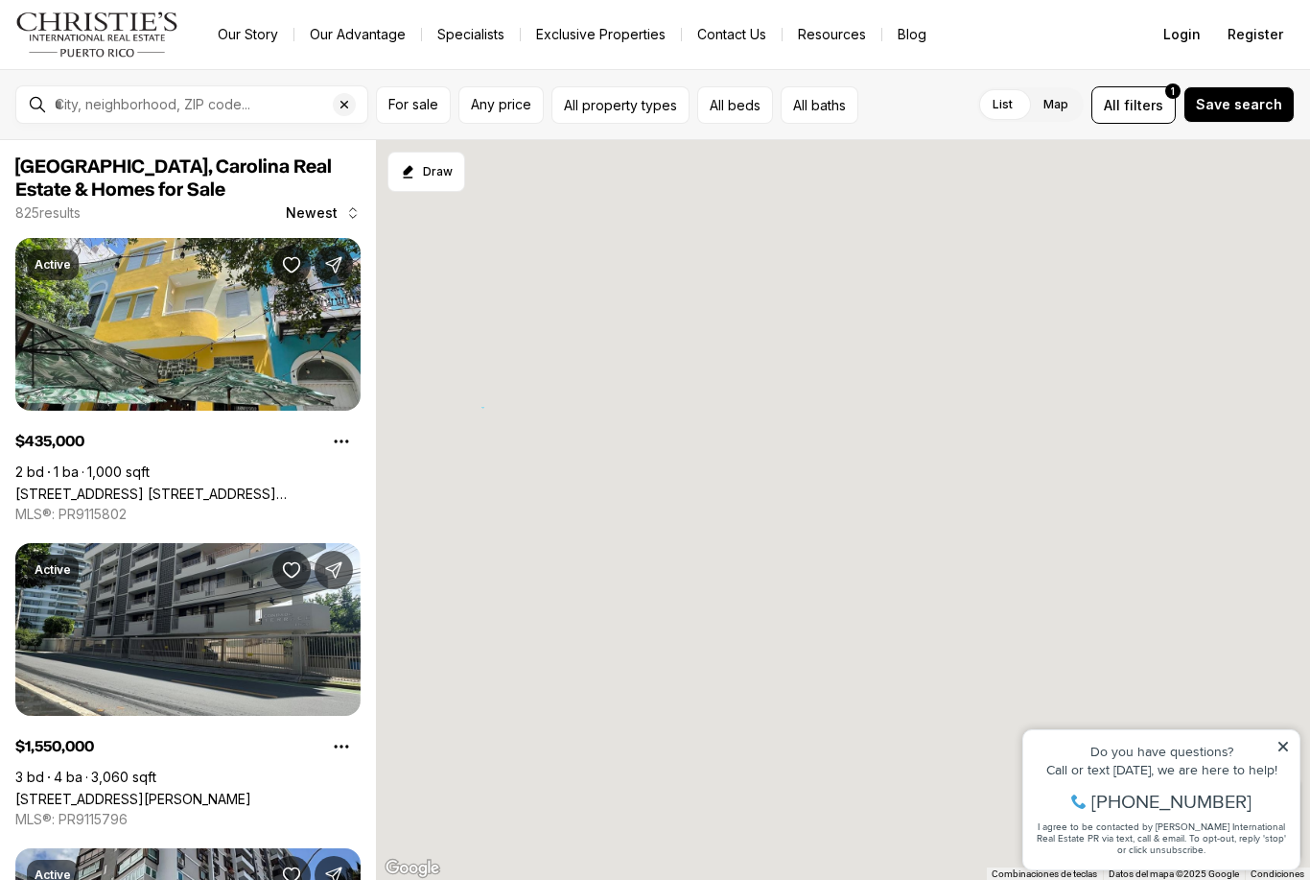
type input "**********"
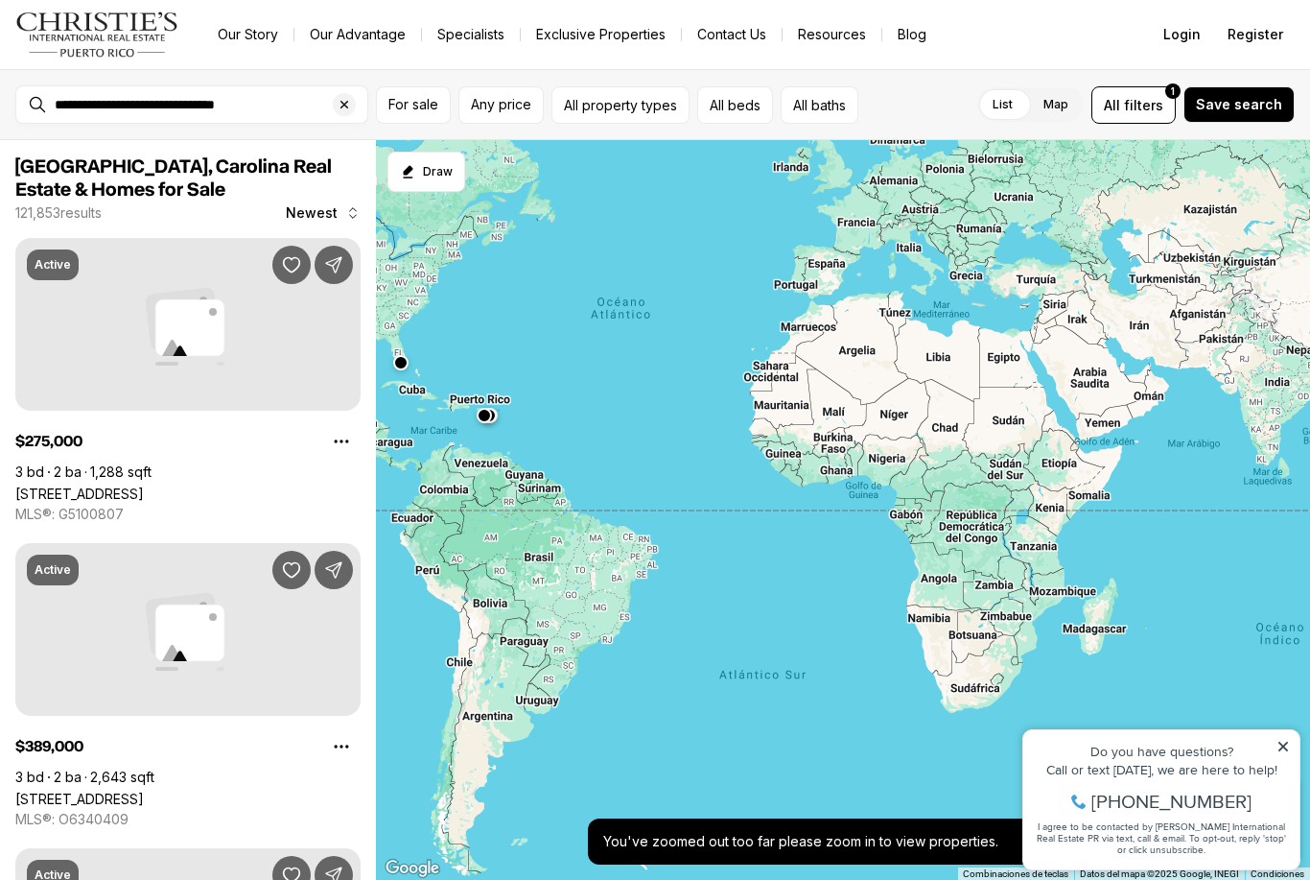
click at [144, 485] on link "14200 AVALON RD #227, WINTER GARDEN FL, 34787" at bounding box center [79, 493] width 129 height 16
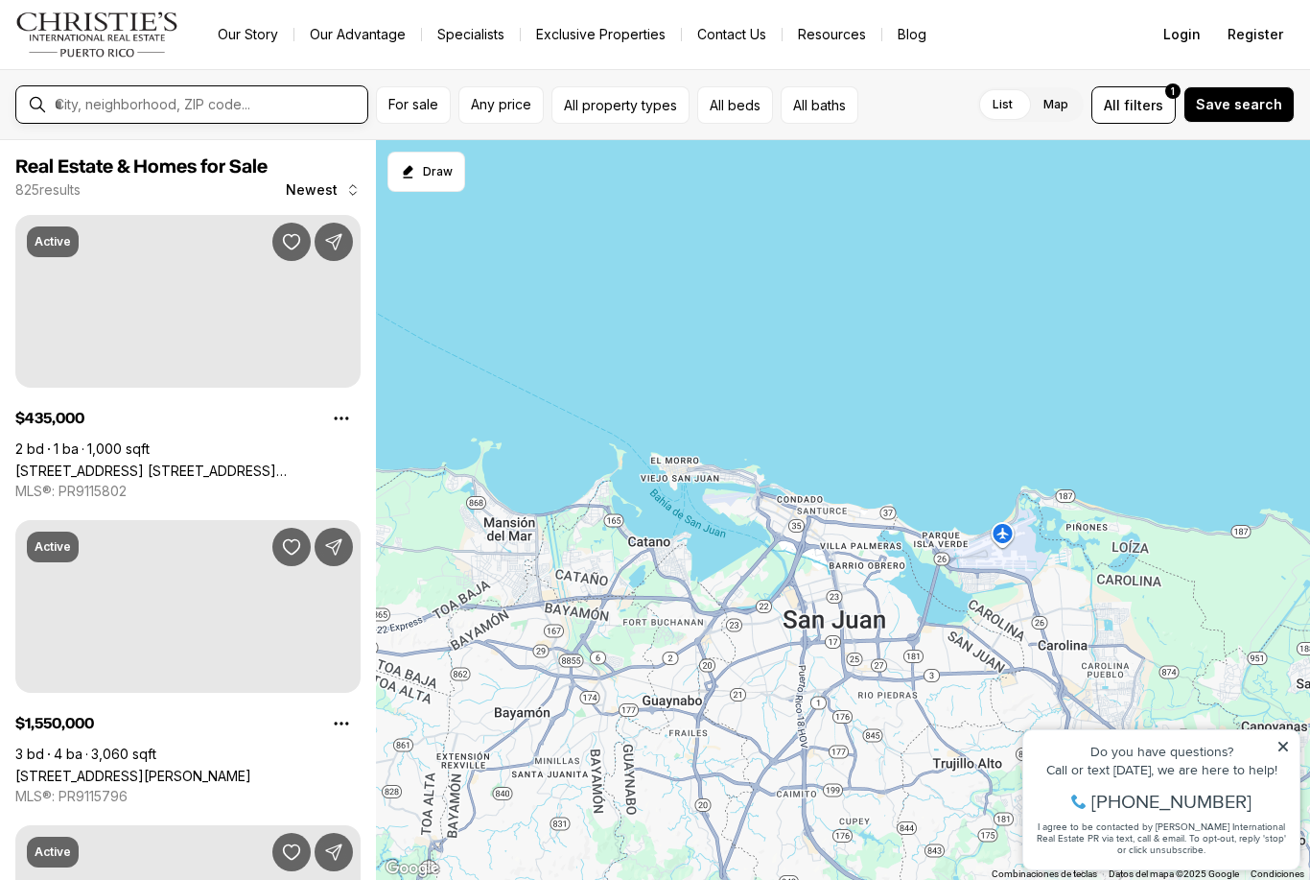
click at [127, 113] on input "text" at bounding box center [207, 104] width 305 height 17
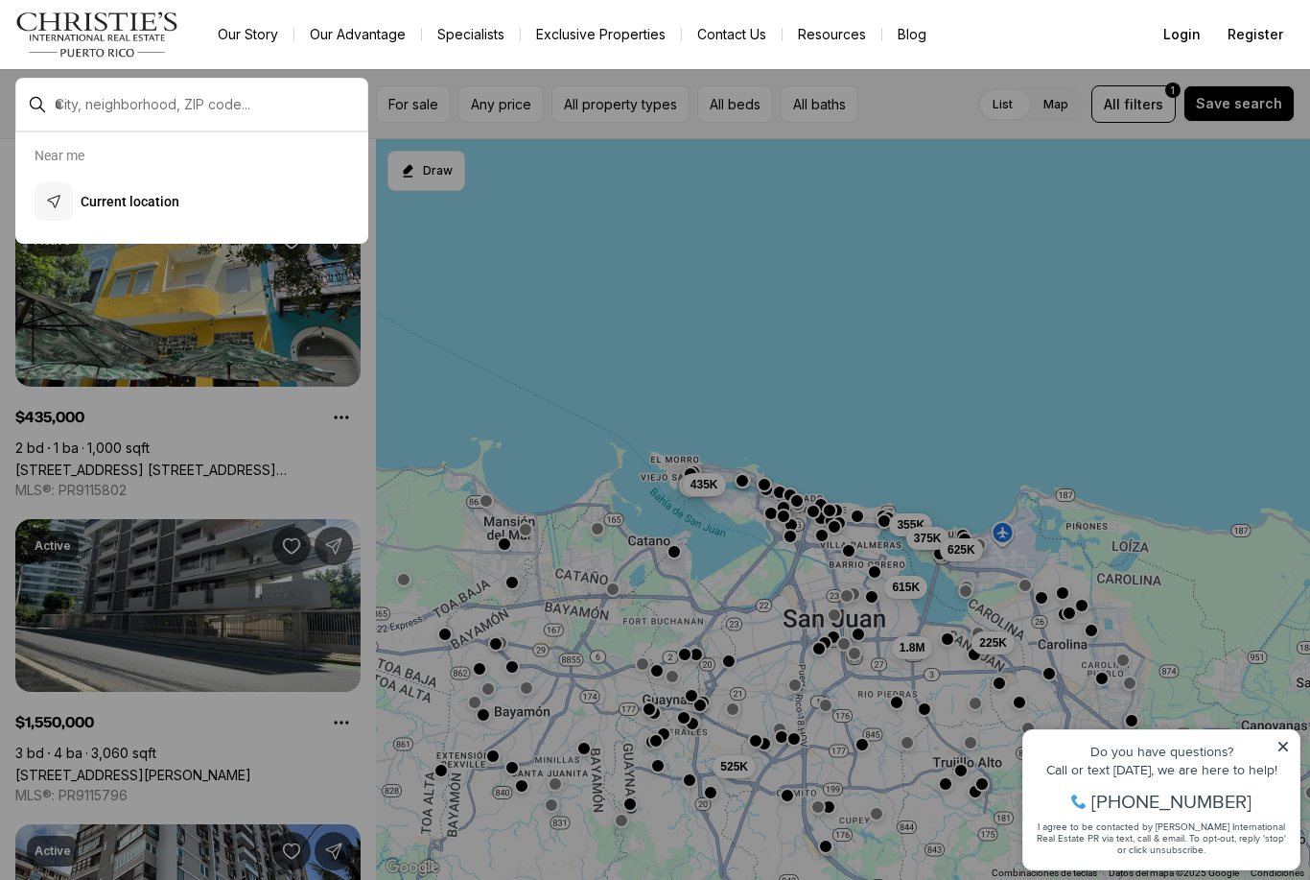
click at [156, 195] on p "Current location" at bounding box center [130, 201] width 99 height 19
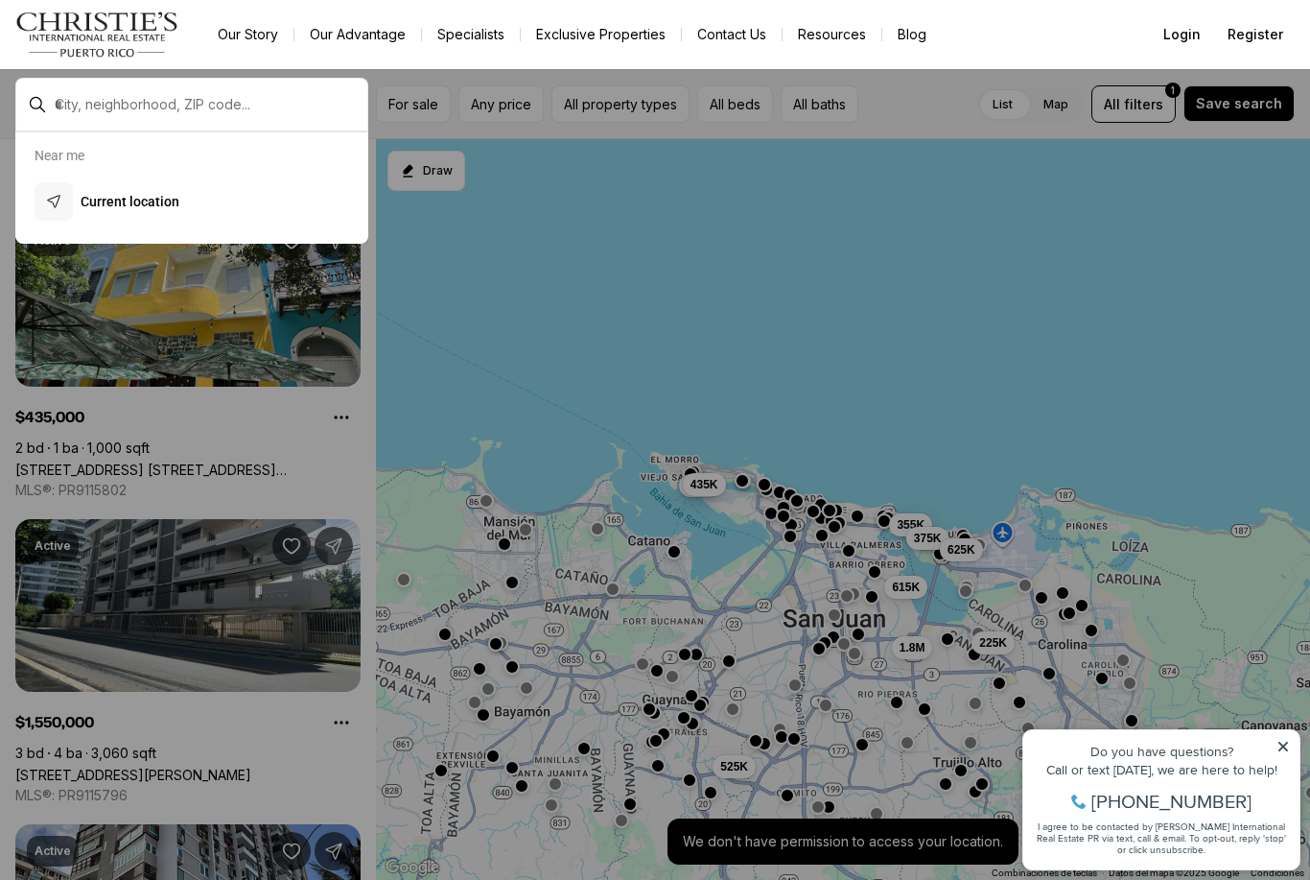
click at [1284, 743] on icon at bounding box center [1283, 745] width 13 height 13
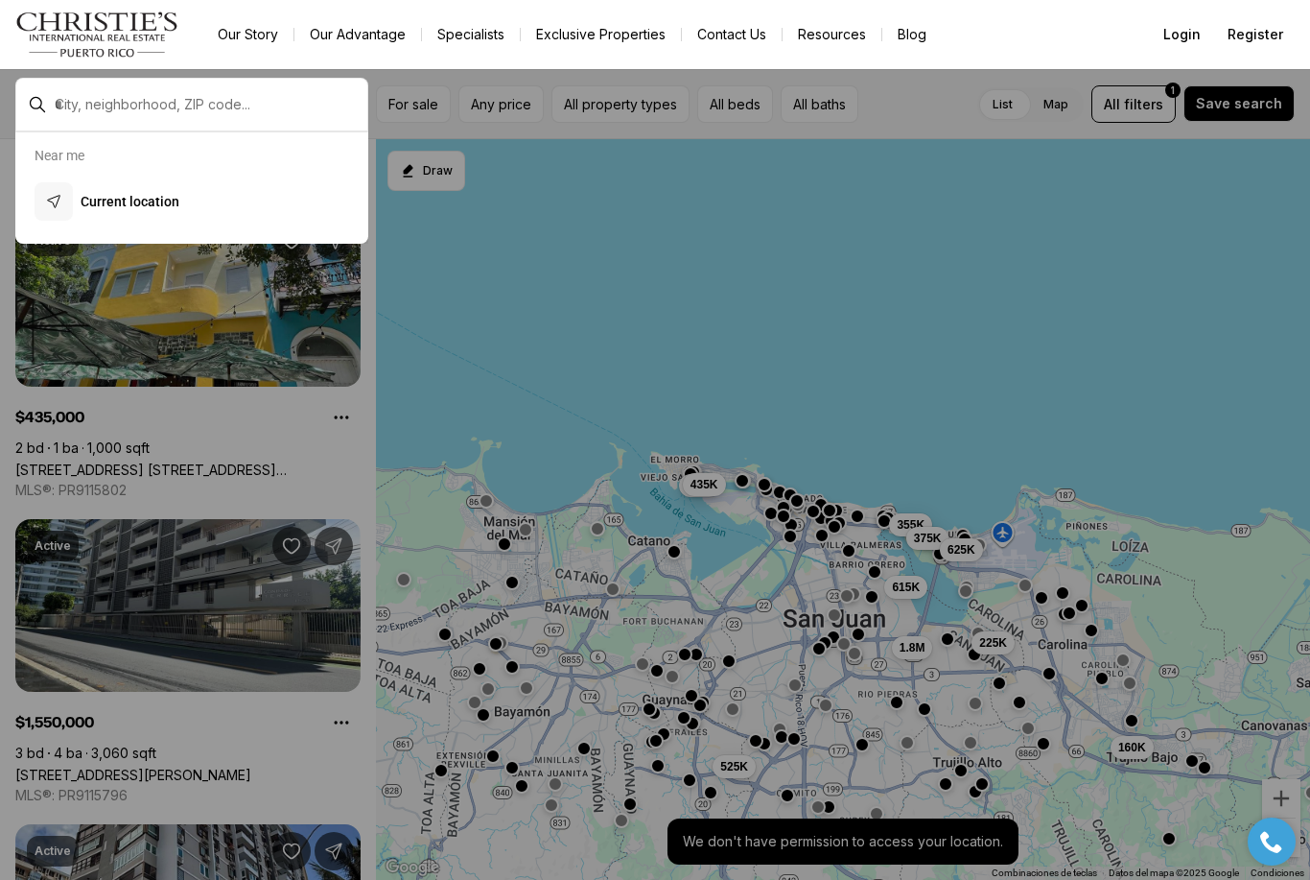
click at [1161, 389] on div at bounding box center [655, 440] width 1310 height 880
click at [1160, 388] on div at bounding box center [655, 440] width 1310 height 880
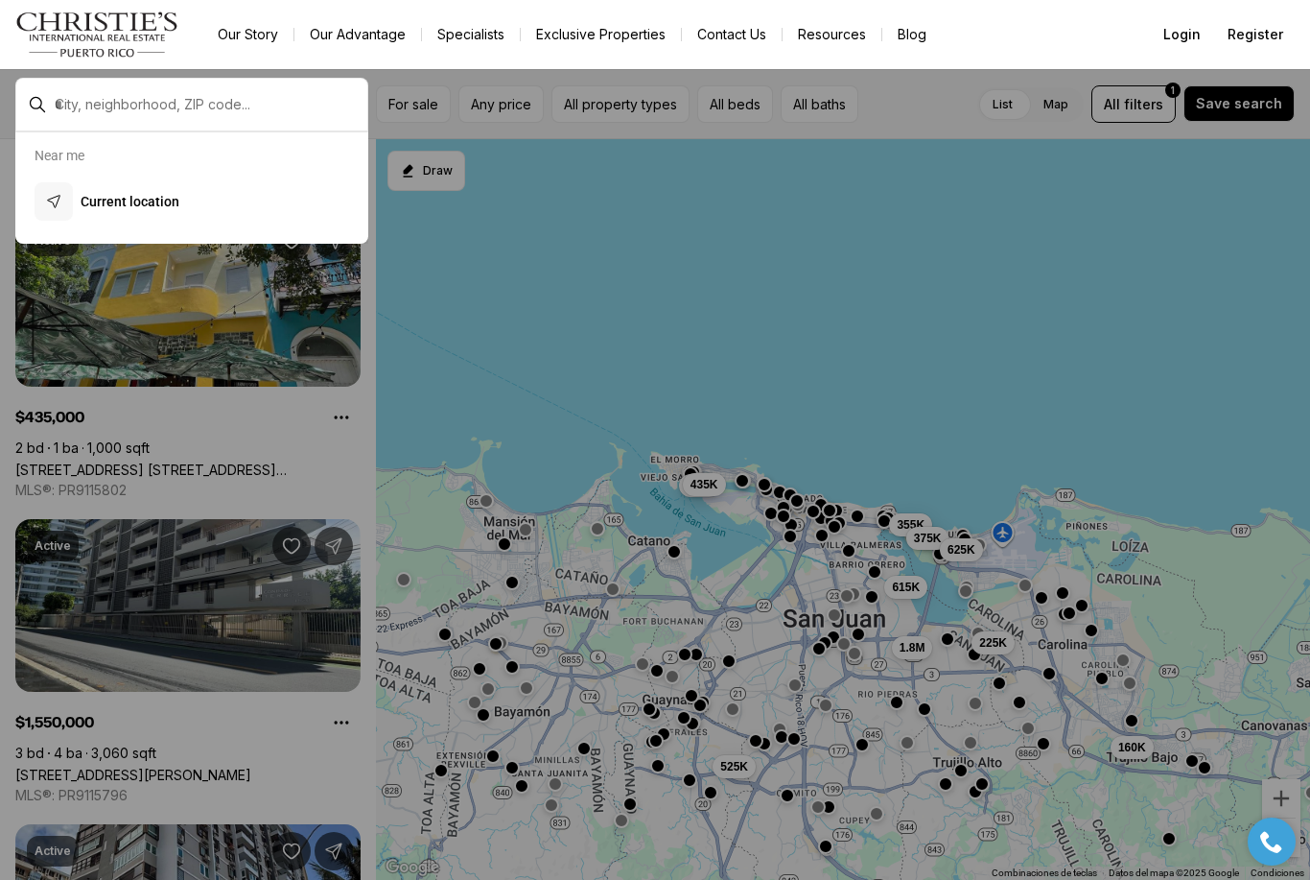
click at [298, 179] on button "Current location" at bounding box center [192, 202] width 330 height 54
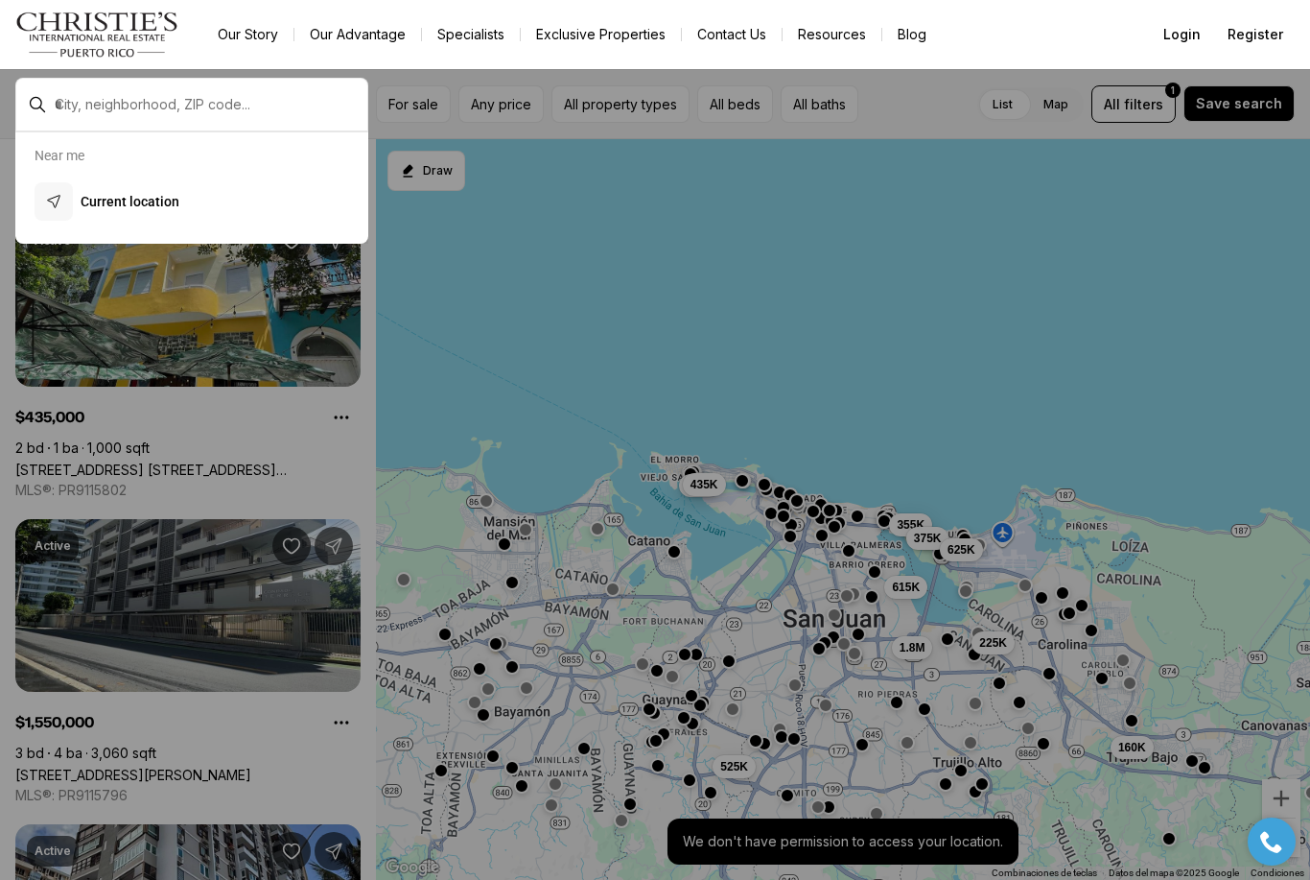
click at [98, 165] on div "Near me Current location" at bounding box center [191, 187] width 353 height 111
click at [176, 213] on button "Current location" at bounding box center [192, 202] width 330 height 54
click at [263, 111] on input "text" at bounding box center [207, 104] width 305 height 17
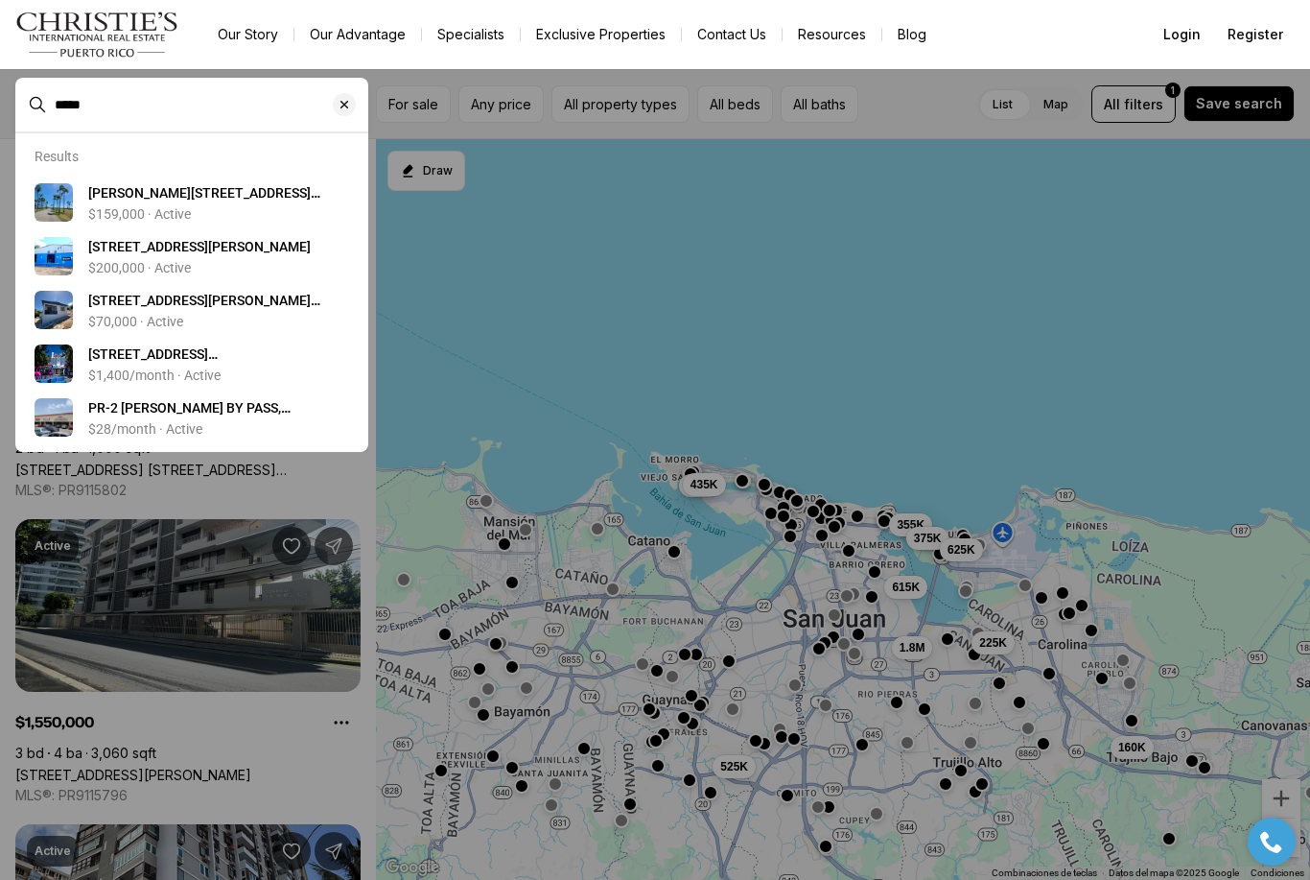
type input "*****"
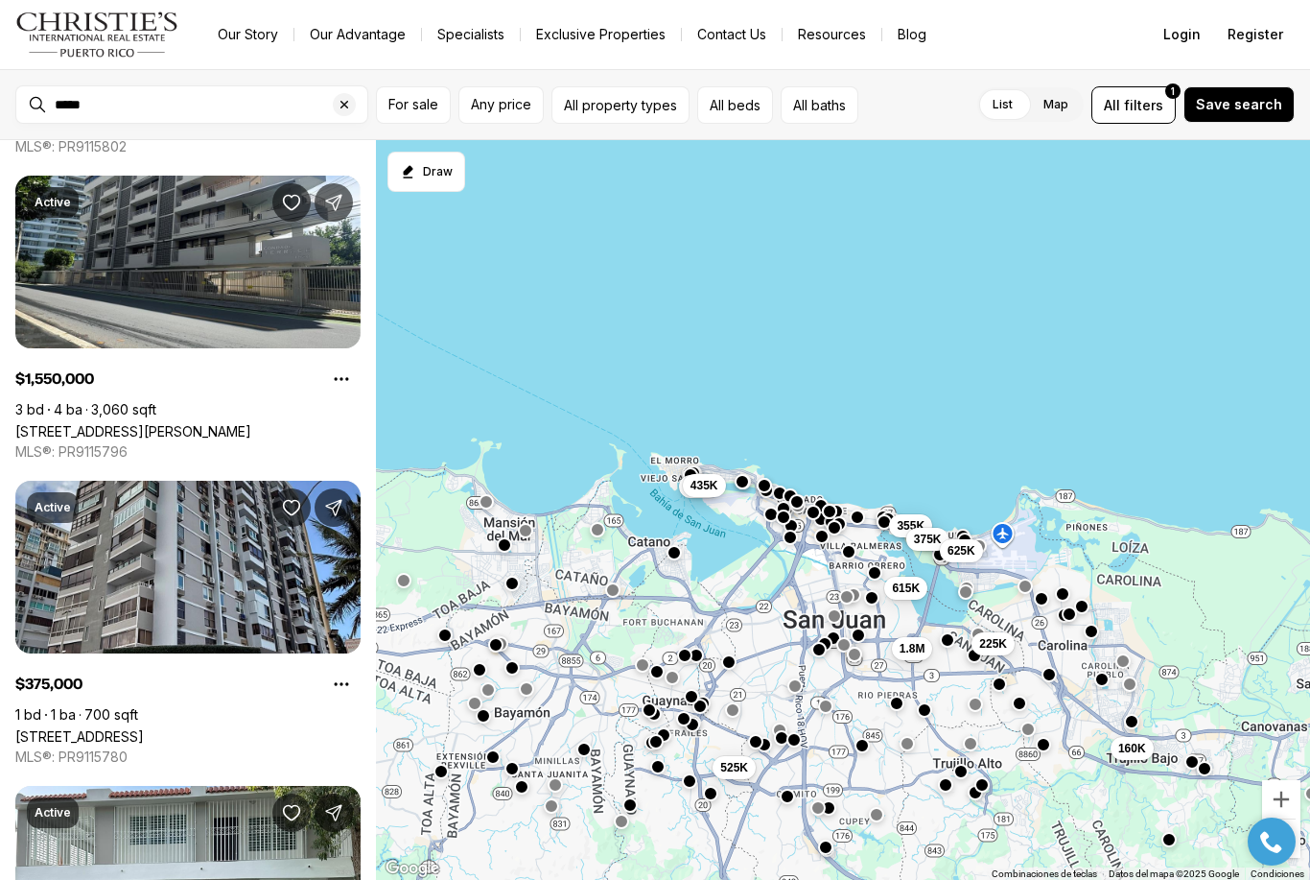
scroll to position [356, 0]
